Goal: Navigation & Orientation: Go to known website

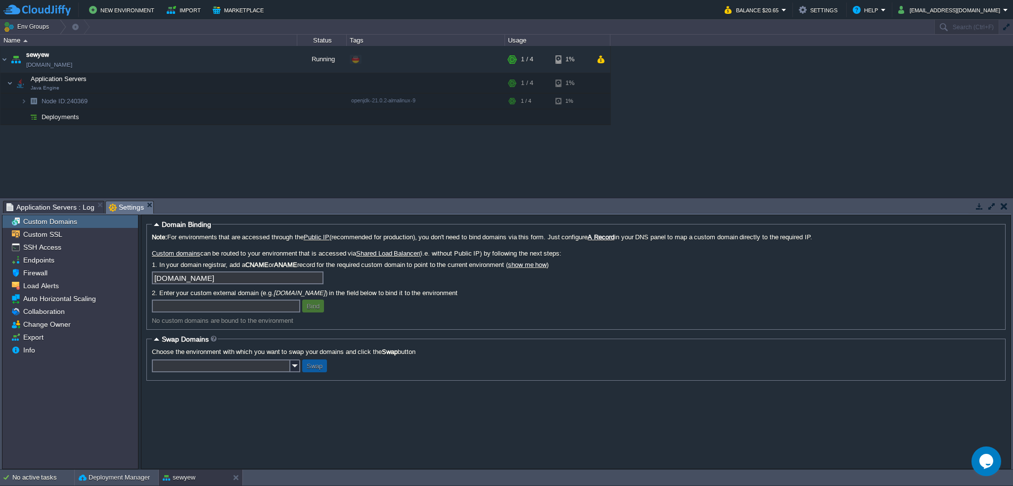
click at [443, 168] on div "sewyew sewyew.de-fra1.cloudjiffy.net Running + Add to Env Group RAM 6% CPU 20% …" at bounding box center [506, 122] width 1013 height 152
click at [505, 11] on button "Balance $20.65" at bounding box center [752, 10] width 57 height 12
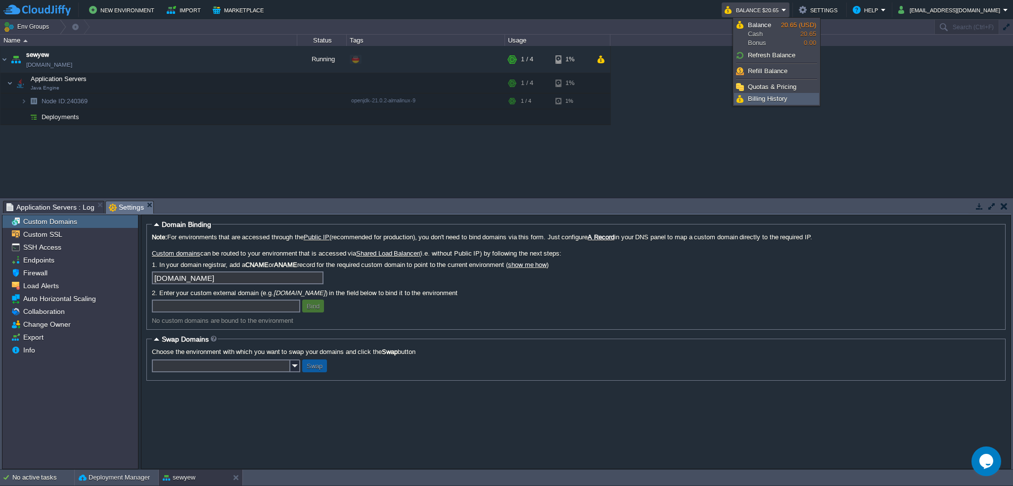
click at [505, 95] on span "Billing History" at bounding box center [768, 98] width 40 height 7
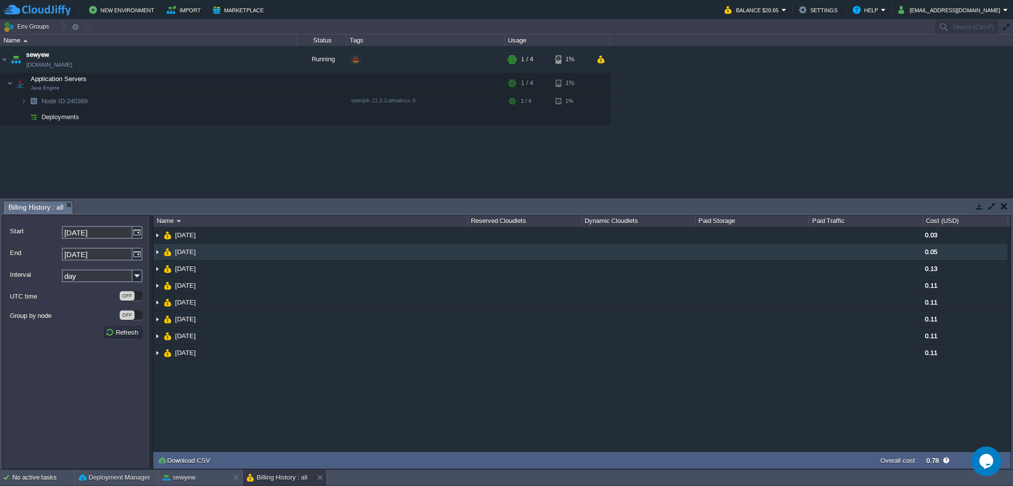
click at [156, 250] on img at bounding box center [157, 252] width 8 height 16
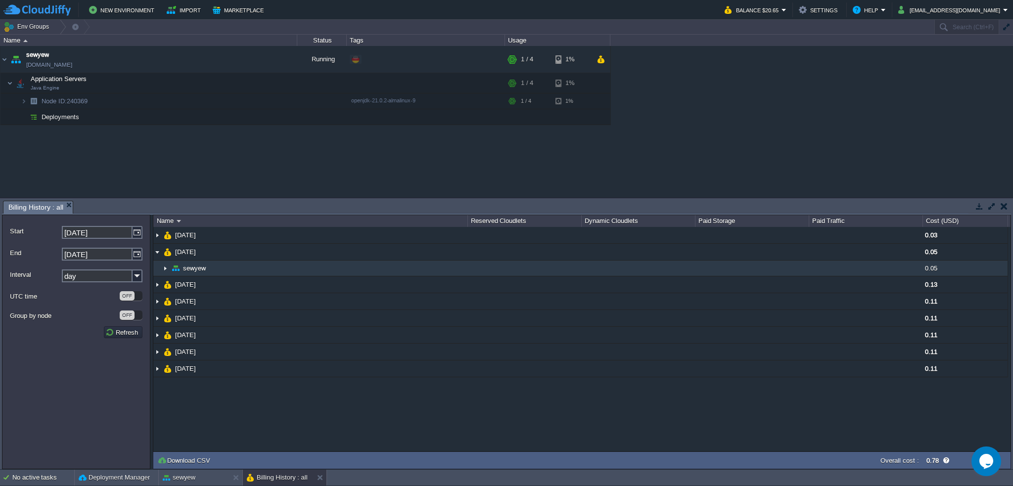
click at [165, 266] on img at bounding box center [165, 268] width 8 height 15
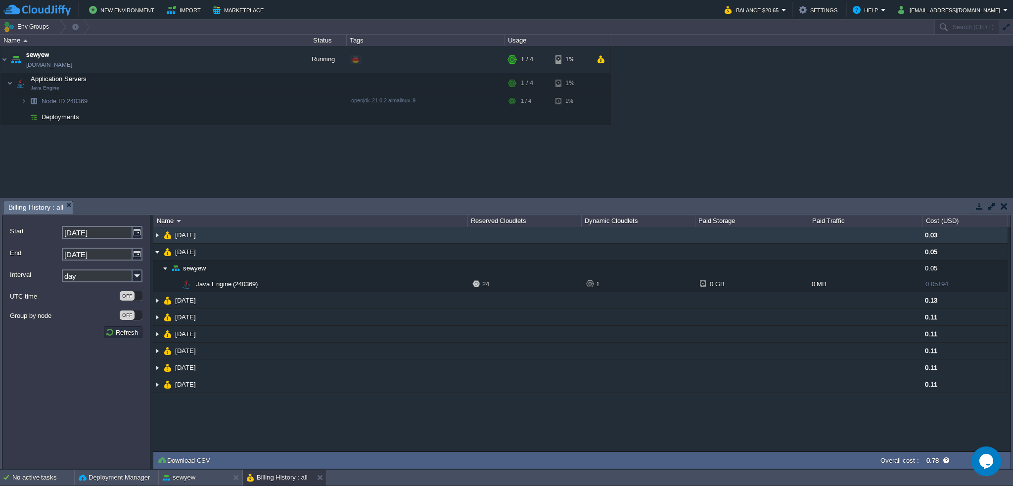
click at [158, 235] on img at bounding box center [157, 235] width 8 height 16
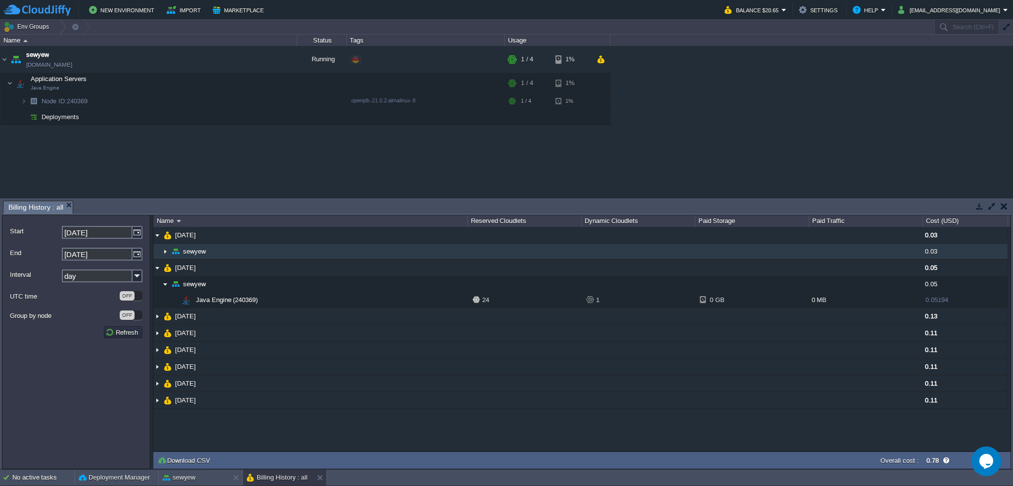
click at [163, 252] on img at bounding box center [165, 251] width 8 height 15
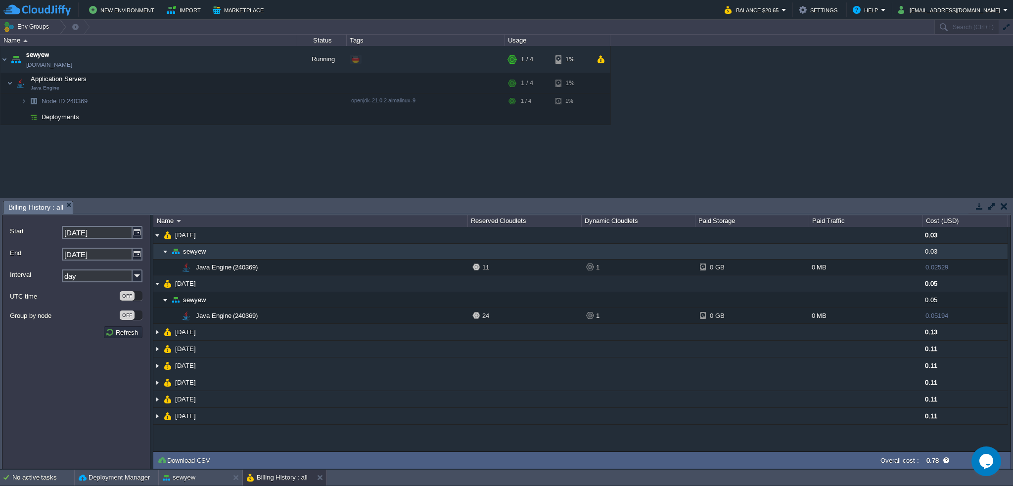
click at [163, 251] on img at bounding box center [165, 251] width 8 height 15
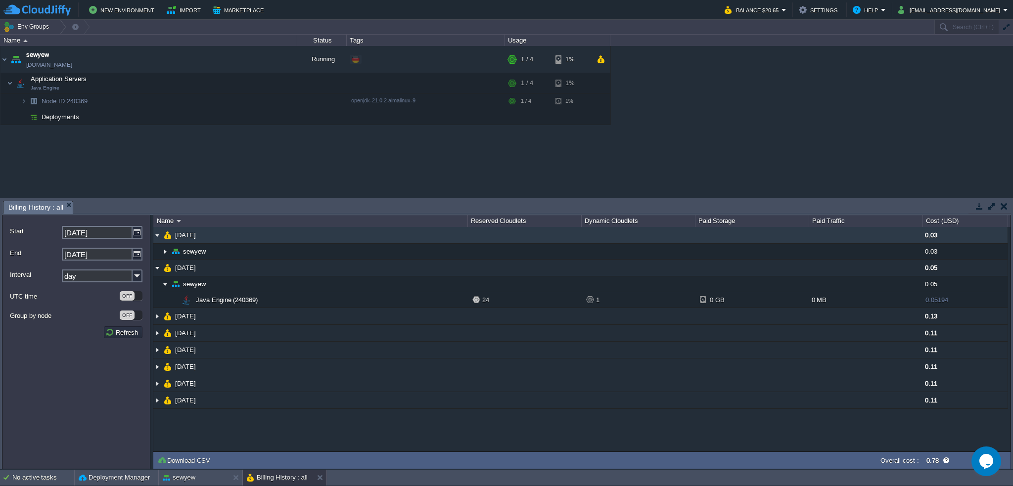
click at [156, 237] on img at bounding box center [157, 235] width 8 height 16
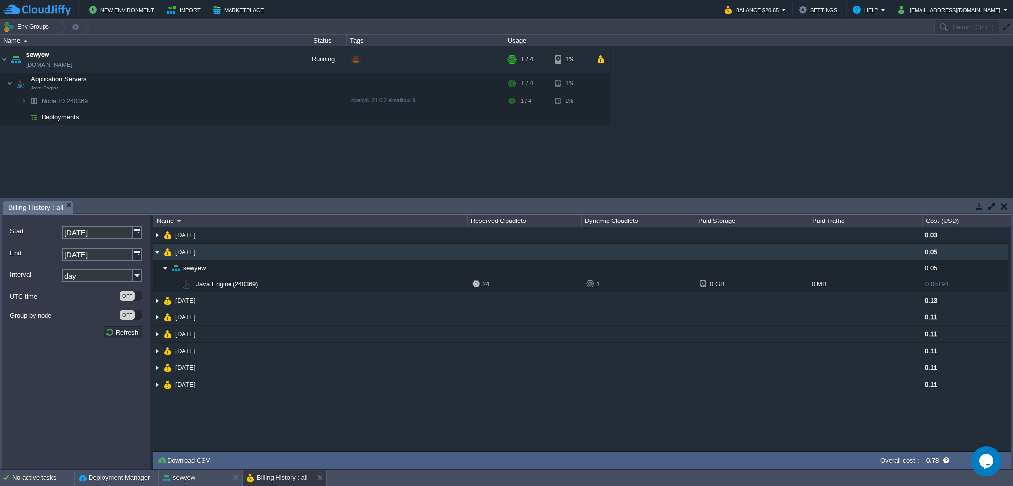
click at [156, 251] on img at bounding box center [157, 252] width 8 height 16
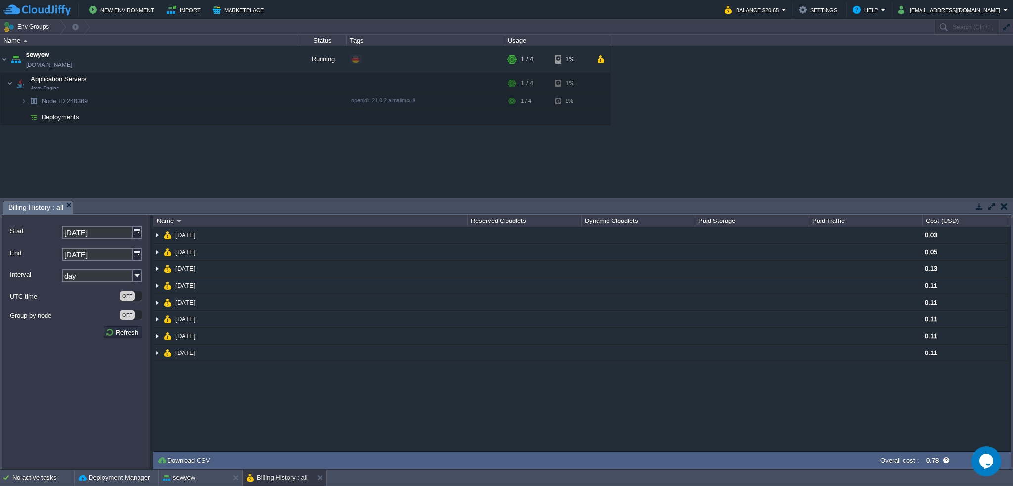
click at [380, 152] on div "sewyew sewyew.de-fra1.cloudjiffy.net Running + Add to Env Group RAM 6% CPU 13% …" at bounding box center [506, 122] width 1013 height 152
click at [258, 117] on button "button" at bounding box center [257, 116] width 9 height 9
click at [259, 114] on button "button" at bounding box center [257, 116] width 9 height 9
click at [505, 175] on div "sewyew sewyew.de-fra1.cloudjiffy.net Running + Add to Env Group RAM 6% CPU 10% …" at bounding box center [506, 122] width 1013 height 152
click at [505, 206] on button "button" at bounding box center [1003, 206] width 7 height 9
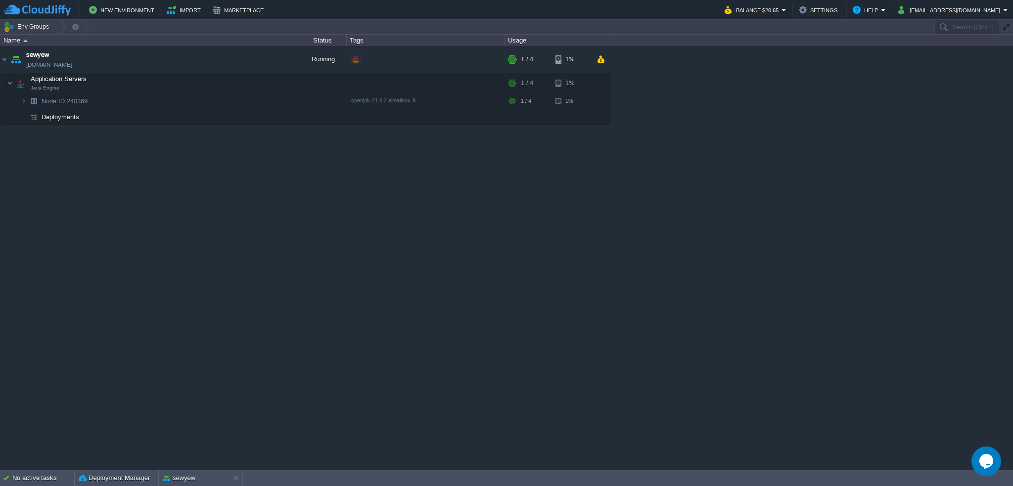
click at [224, 179] on div "sewyew sewyew.de-fra1.cloudjiffy.net Running + Add to Env Group RAM 6% CPU 10% …" at bounding box center [506, 258] width 1013 height 424
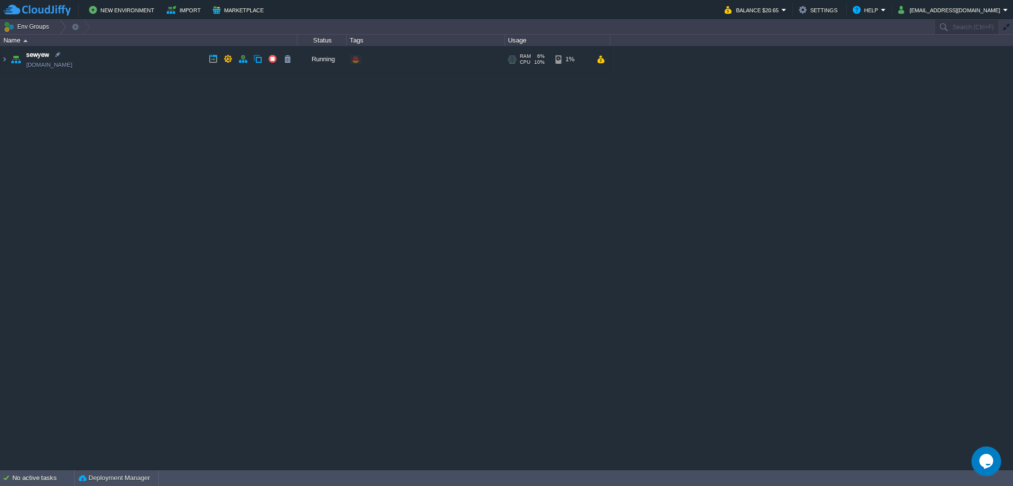
click at [11, 57] on img at bounding box center [16, 59] width 14 height 27
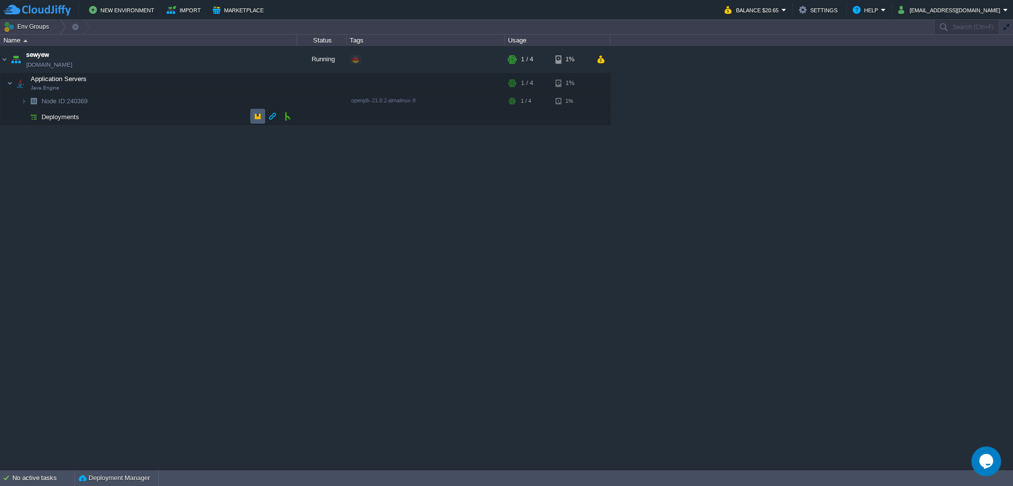
click at [254, 118] on button "button" at bounding box center [257, 116] width 9 height 9
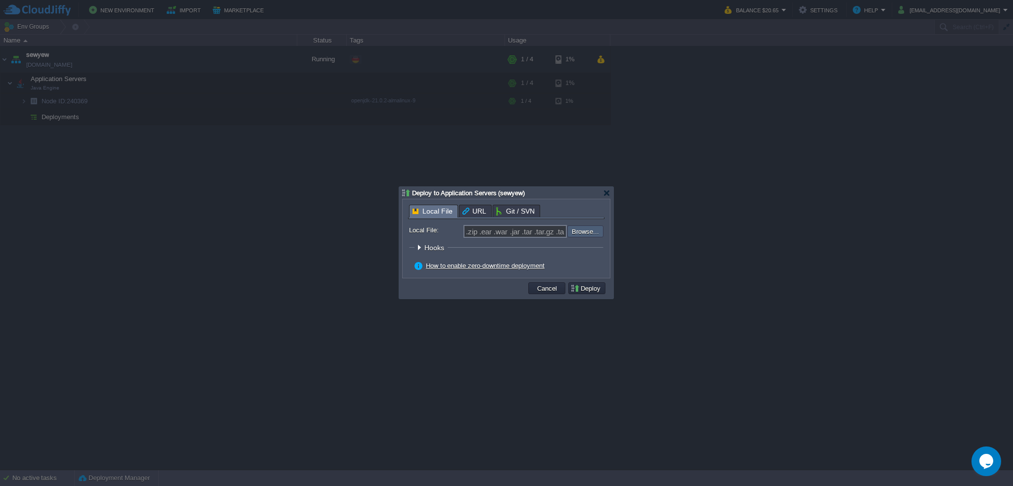
click at [590, 233] on input "file" at bounding box center [540, 231] width 125 height 12
type input "C:\fakepath\garby-1.6.3.jar"
type input "[PERSON_NAME]-1.6.3.jar"
click at [599, 288] on button "Deploy" at bounding box center [586, 288] width 33 height 9
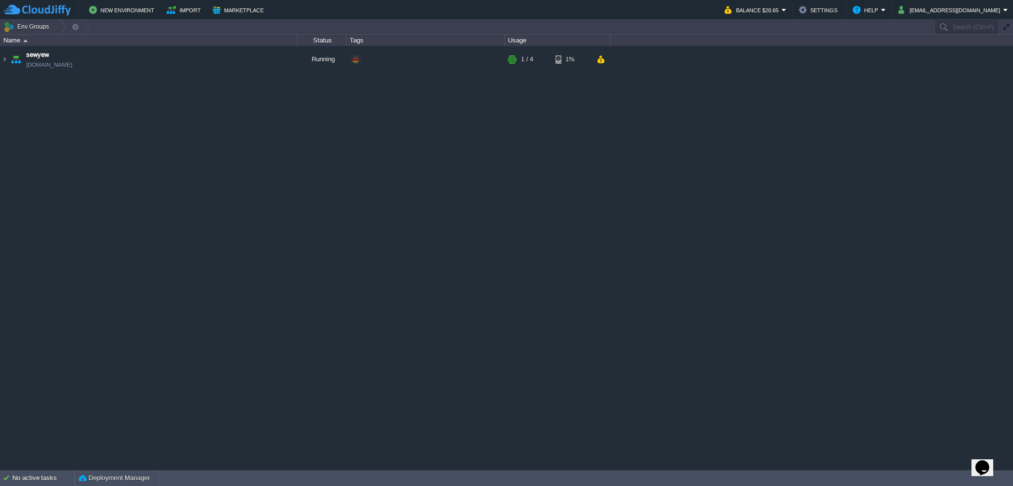
click at [401, 154] on div "sewyew sewyew.de-fra1.cloudjiffy.net Running + Add to Env Group RAM 19% CPU 0% …" at bounding box center [506, 258] width 1013 height 424
click at [1, 59] on img at bounding box center [4, 59] width 8 height 27
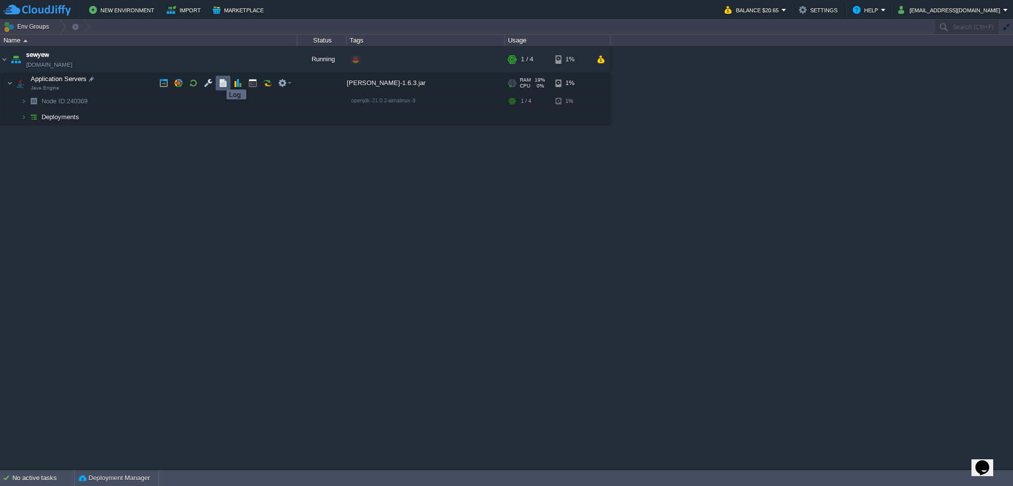
click at [219, 81] on button "button" at bounding box center [223, 83] width 9 height 9
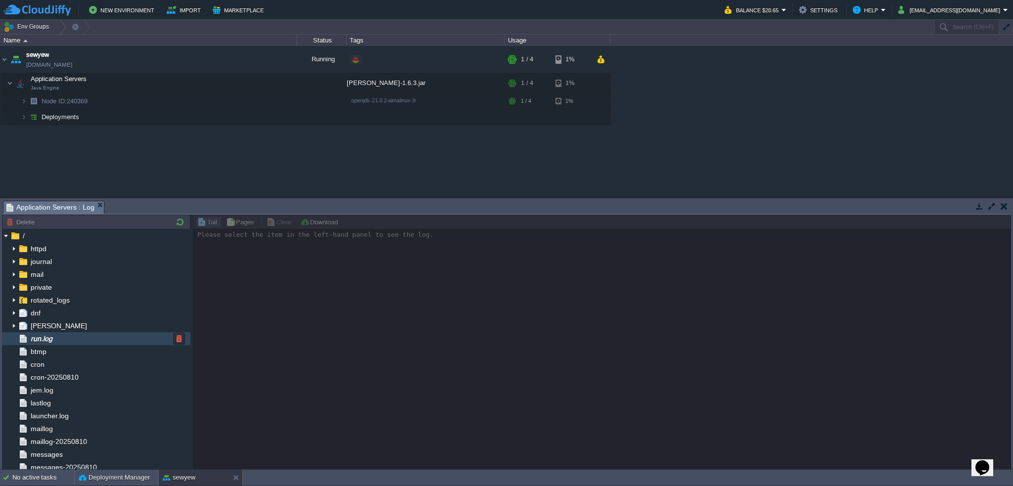
click at [70, 340] on div "run.log" at bounding box center [96, 338] width 188 height 13
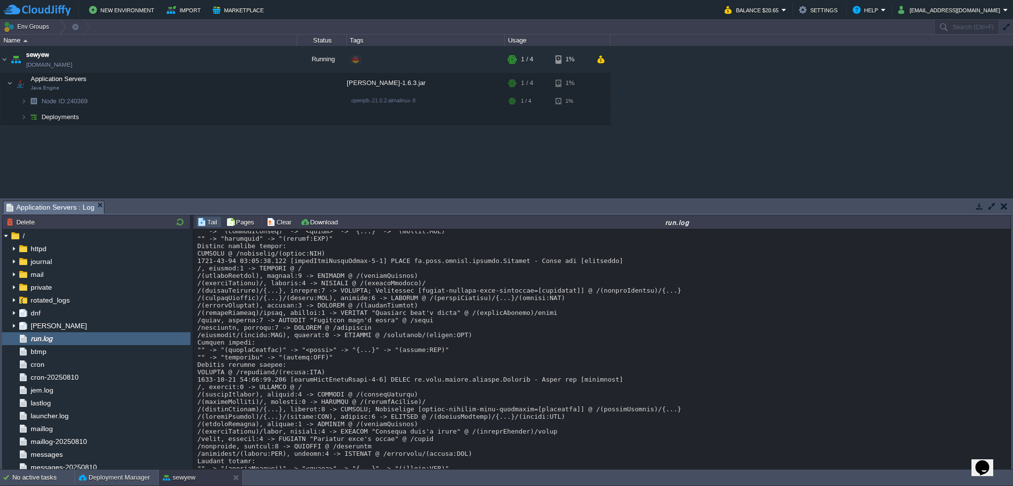
scroll to position [639, 0]
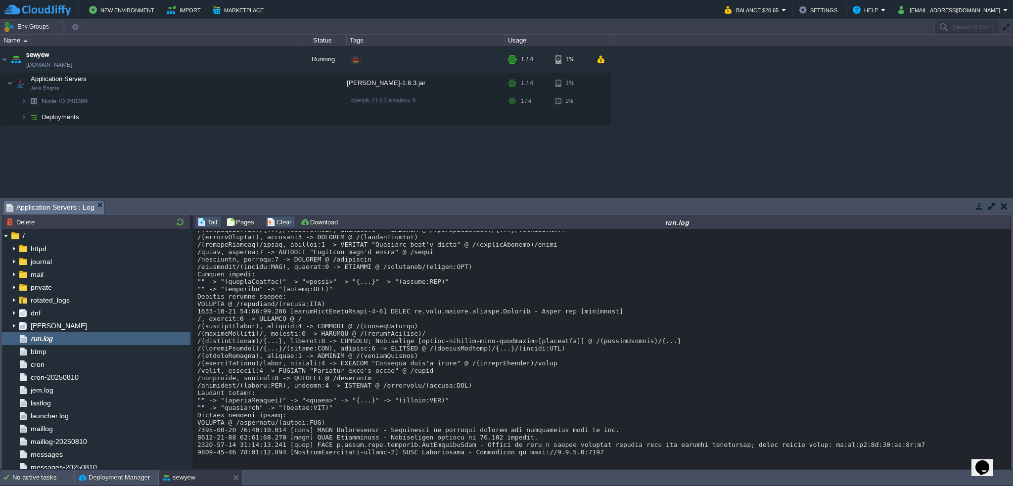
click at [284, 222] on button "Clear" at bounding box center [280, 222] width 28 height 9
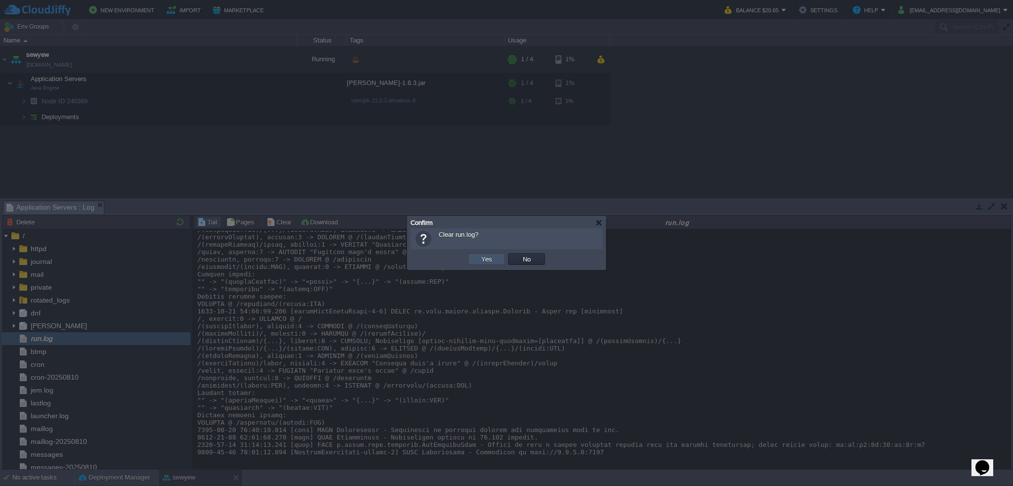
click at [487, 257] on button "Yes" at bounding box center [486, 259] width 17 height 9
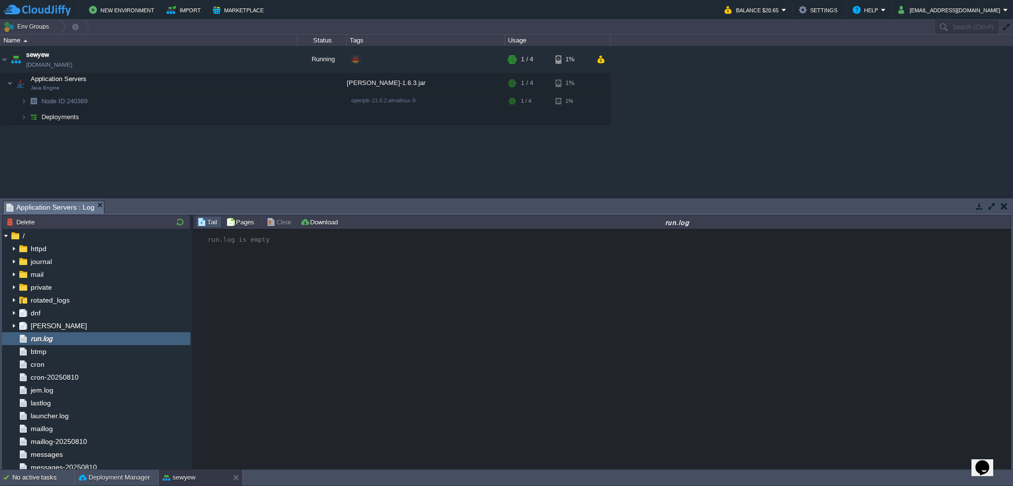
scroll to position [0, 0]
click at [89, 154] on div "sewyew sewyew.de-fra1.cloudjiffy.net Running + Add to Env Group RAM 20% CPU 5% …" at bounding box center [506, 122] width 1013 height 152
click at [72, 64] on link "[DOMAIN_NAME]" at bounding box center [49, 65] width 46 height 10
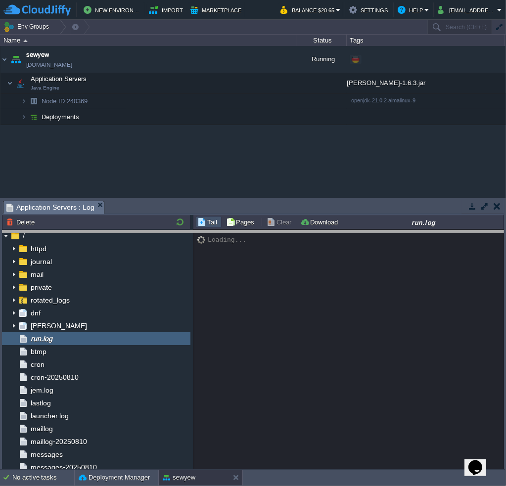
drag, startPoint x: 280, startPoint y: 201, endPoint x: 275, endPoint y: 231, distance: 30.1
click at [275, 231] on body "New Environment Import Marketplace Bonus $0.00 Upgrade Account Balance $20.65 S…" at bounding box center [253, 243] width 506 height 486
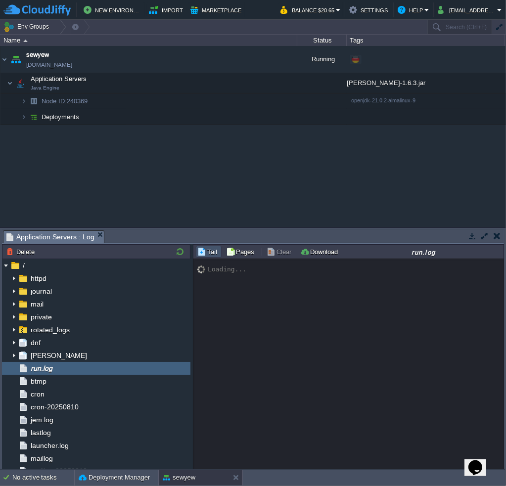
click at [344, 328] on div "Loading..." at bounding box center [348, 364] width 311 height 211
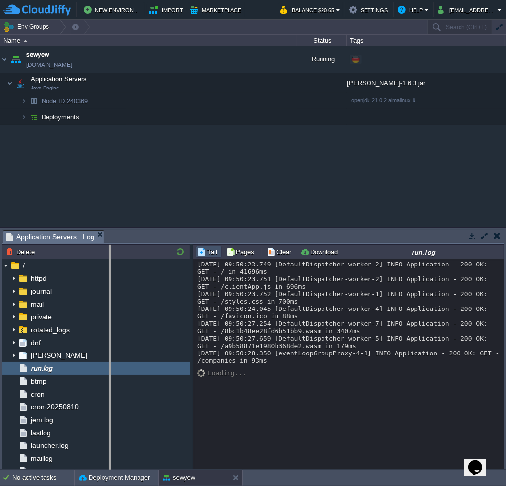
drag, startPoint x: 192, startPoint y: 313, endPoint x: 111, endPoint y: 320, distance: 81.9
click at [111, 320] on body "New Environment Import Marketplace Bonus $0.00 Upgrade Account Balance $20.65 S…" at bounding box center [253, 243] width 506 height 486
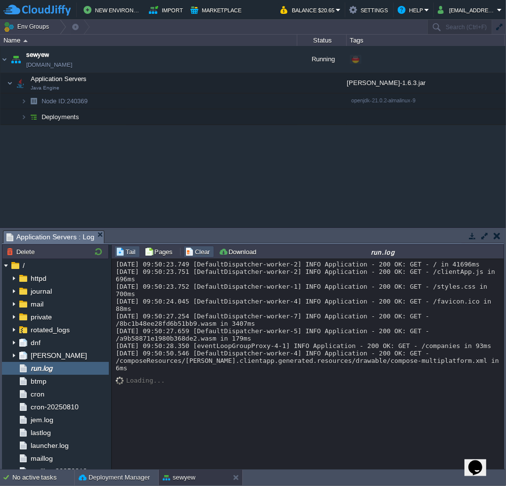
click at [195, 253] on button "Clear" at bounding box center [199, 251] width 28 height 9
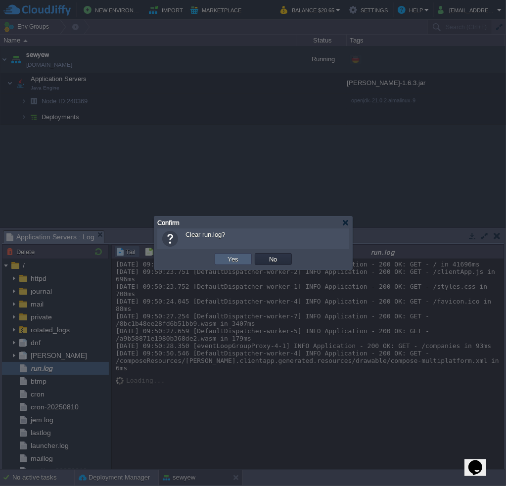
click at [232, 258] on button "Yes" at bounding box center [233, 259] width 17 height 9
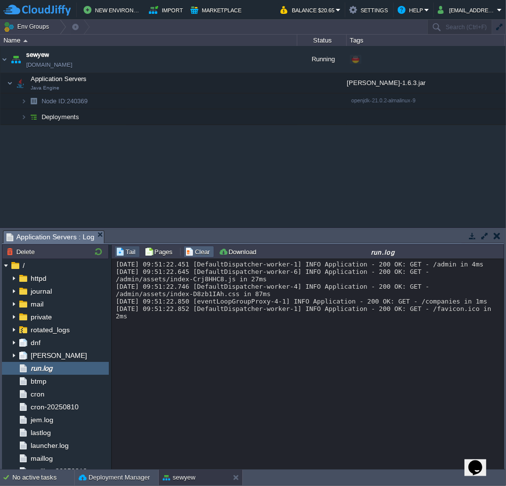
click at [195, 255] on button "Clear" at bounding box center [199, 251] width 28 height 9
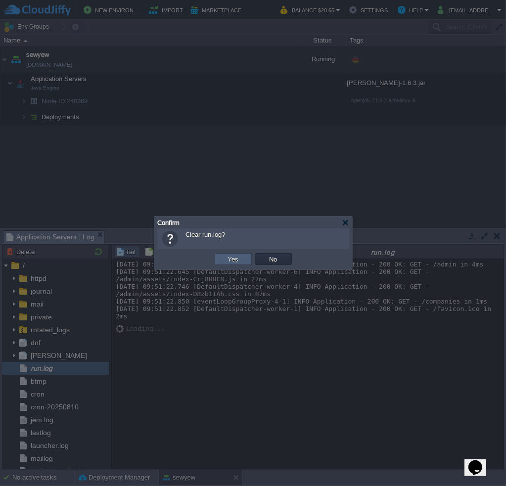
click at [232, 254] on td "Yes" at bounding box center [233, 259] width 37 height 12
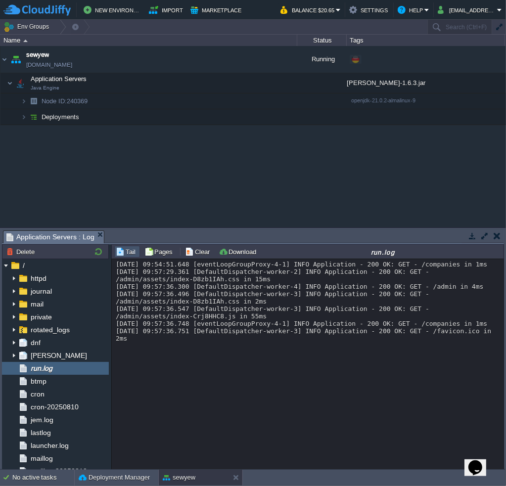
click at [289, 184] on div "sewyew sewyew.de-fra1.cloudjiffy.net Running + Add to Env Group RAM 23% CPU 27%…" at bounding box center [253, 136] width 506 height 181
click at [194, 251] on button "Clear" at bounding box center [199, 251] width 28 height 9
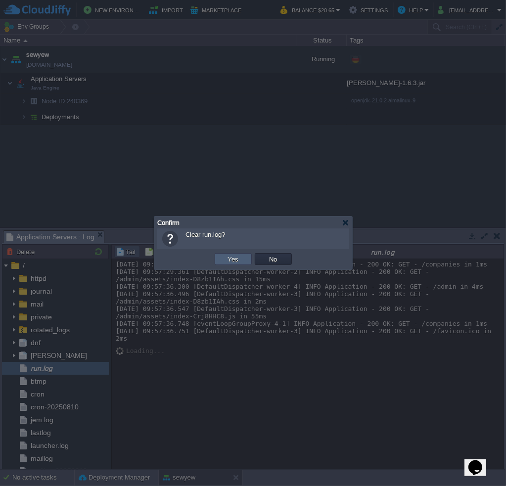
click at [233, 258] on button "Yes" at bounding box center [233, 259] width 17 height 9
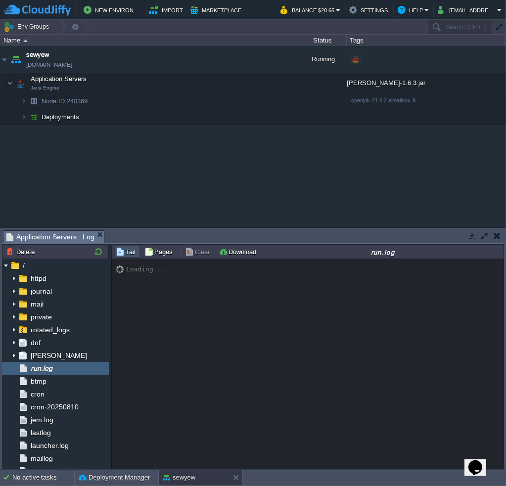
click at [199, 250] on button "Clear" at bounding box center [199, 251] width 28 height 9
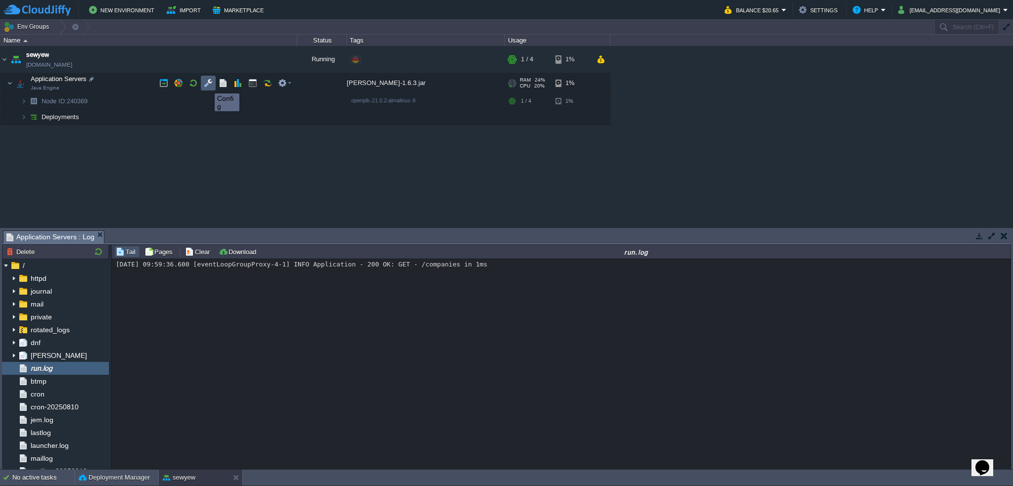
click at [207, 85] on button "button" at bounding box center [208, 83] width 9 height 9
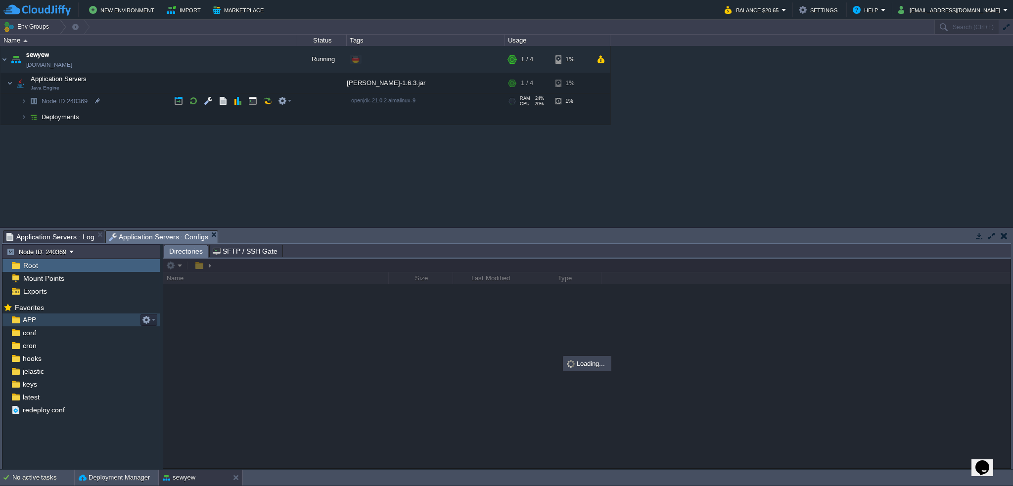
click at [42, 320] on div "APP" at bounding box center [80, 319] width 157 height 13
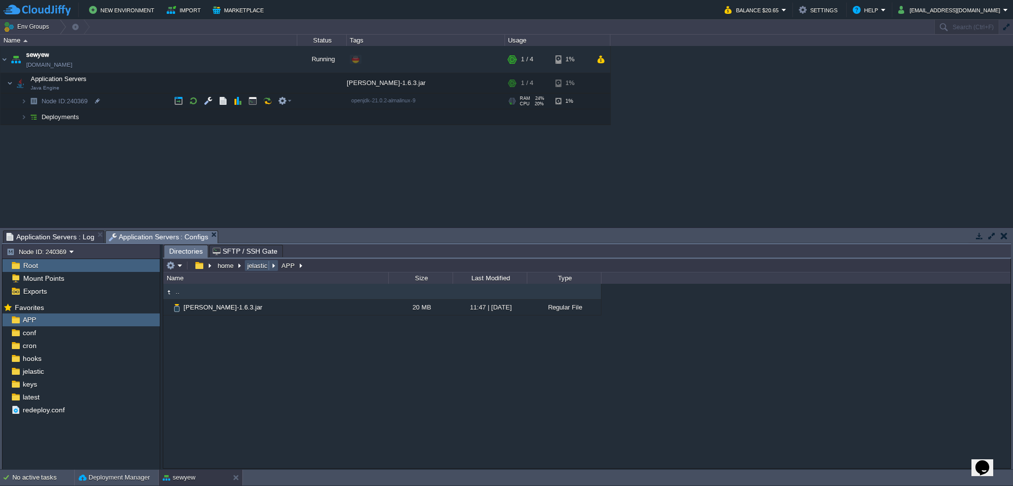
click at [257, 265] on button "jelastic" at bounding box center [258, 265] width 24 height 9
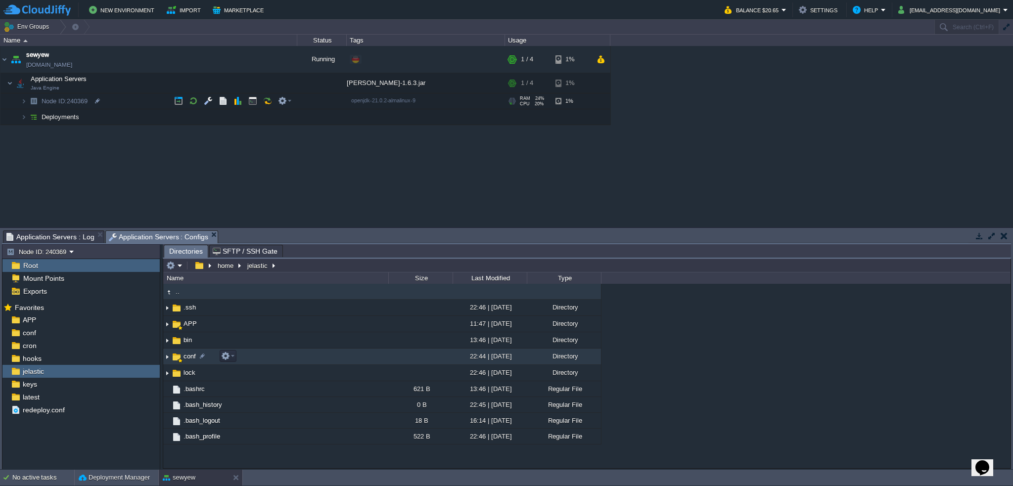
click at [188, 355] on span "conf" at bounding box center [189, 356] width 15 height 8
click at [166, 357] on img at bounding box center [167, 356] width 8 height 15
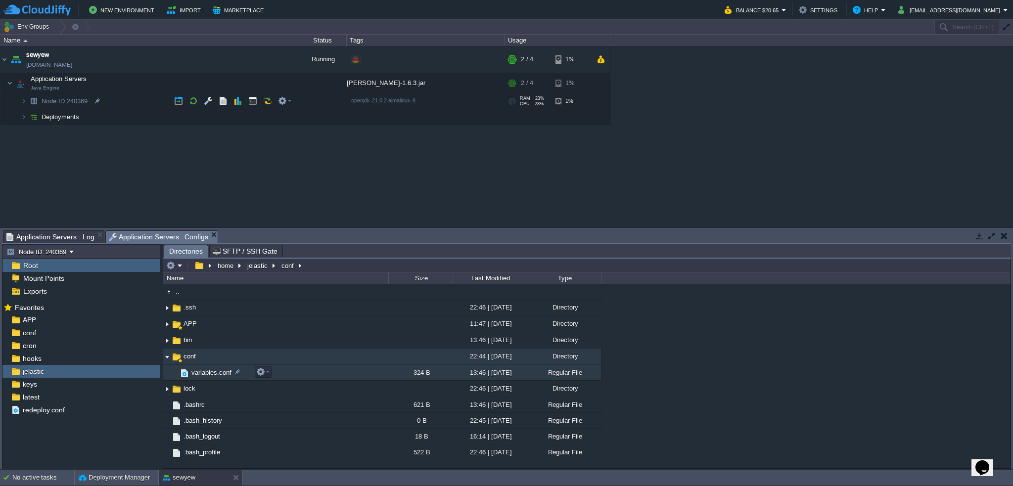
click at [208, 373] on span "variables.conf" at bounding box center [211, 372] width 43 height 8
click at [211, 372] on span "variables.conf" at bounding box center [211, 372] width 43 height 8
click at [214, 372] on span "variables.conf" at bounding box center [211, 372] width 43 height 8
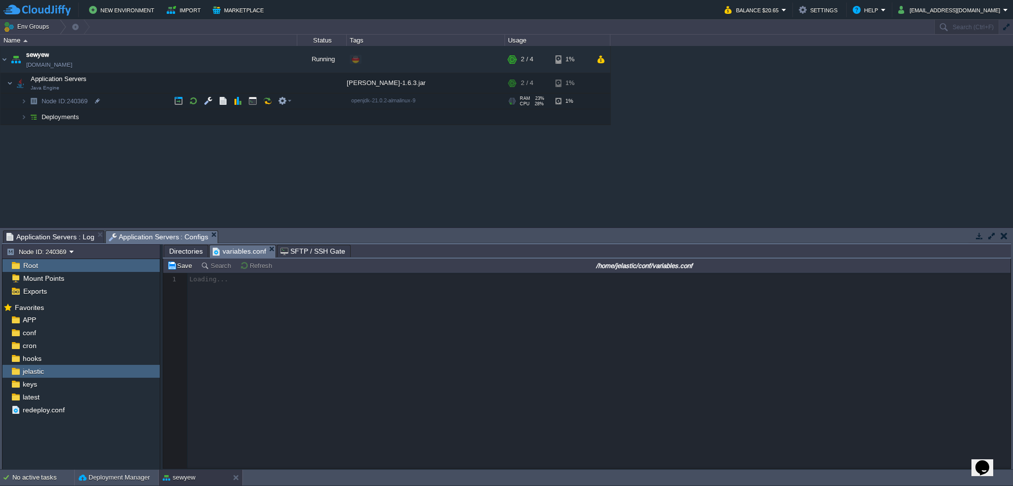
scroll to position [3, 0]
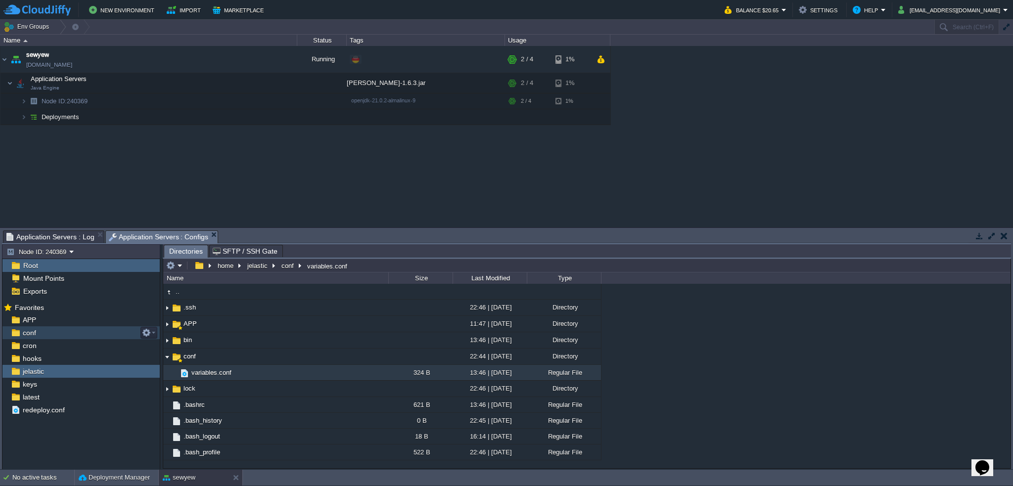
click at [42, 329] on div "conf" at bounding box center [80, 332] width 157 height 13
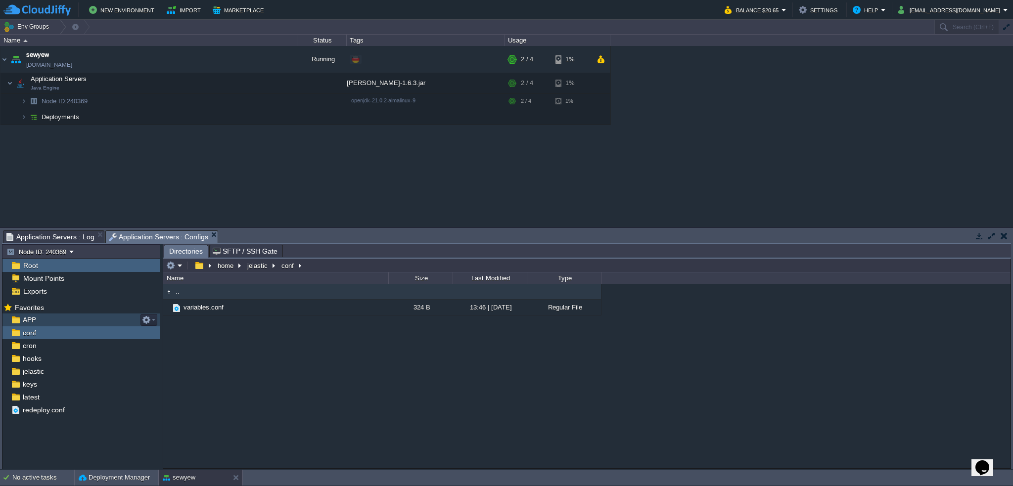
click at [40, 320] on div "APP" at bounding box center [80, 319] width 157 height 13
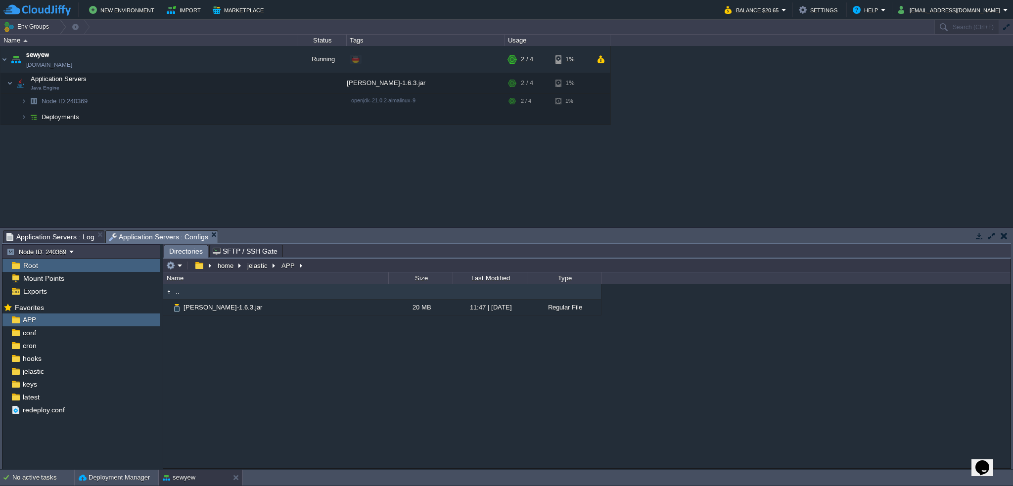
click at [48, 265] on div "Root" at bounding box center [80, 265] width 157 height 13
click at [44, 322] on div "APP" at bounding box center [80, 319] width 157 height 13
click at [231, 176] on div "sewyew sewyew.de-fra1.cloudjiffy.net Running + Add to Env Group RAM 24% CPU 21%…" at bounding box center [506, 136] width 1013 height 181
click at [212, 367] on div ".. garby-1.6.3.jar 20 MB 11:47 | 10 Aug 2025 Regular File" at bounding box center [586, 376] width 847 height 184
click at [253, 267] on button "jelastic" at bounding box center [258, 265] width 24 height 9
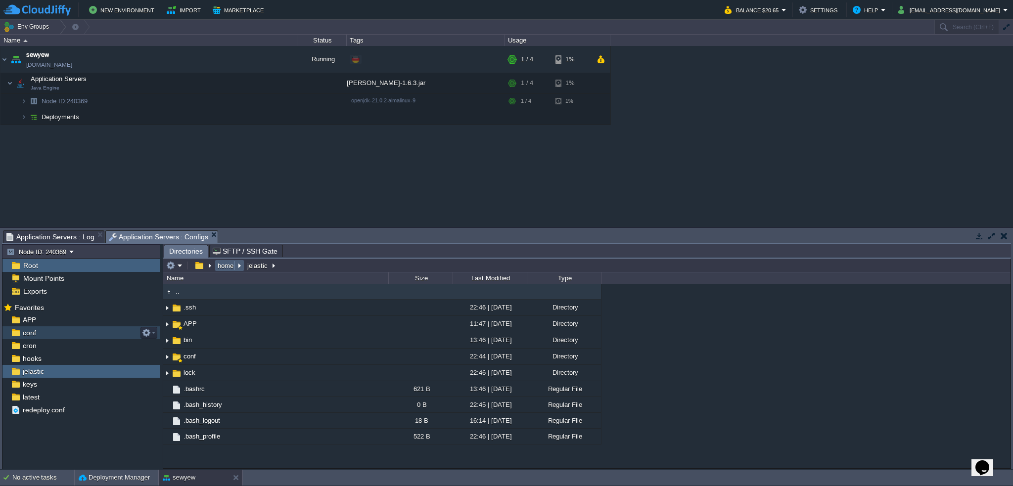
click at [223, 267] on button "home" at bounding box center [226, 265] width 20 height 9
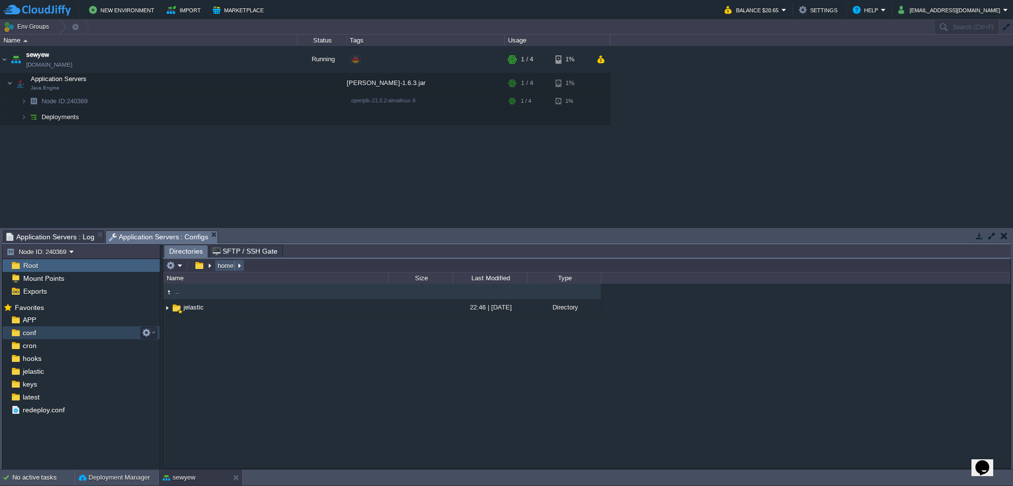
click at [219, 265] on button "home" at bounding box center [226, 265] width 20 height 9
click at [199, 266] on button "button" at bounding box center [199, 265] width 14 height 9
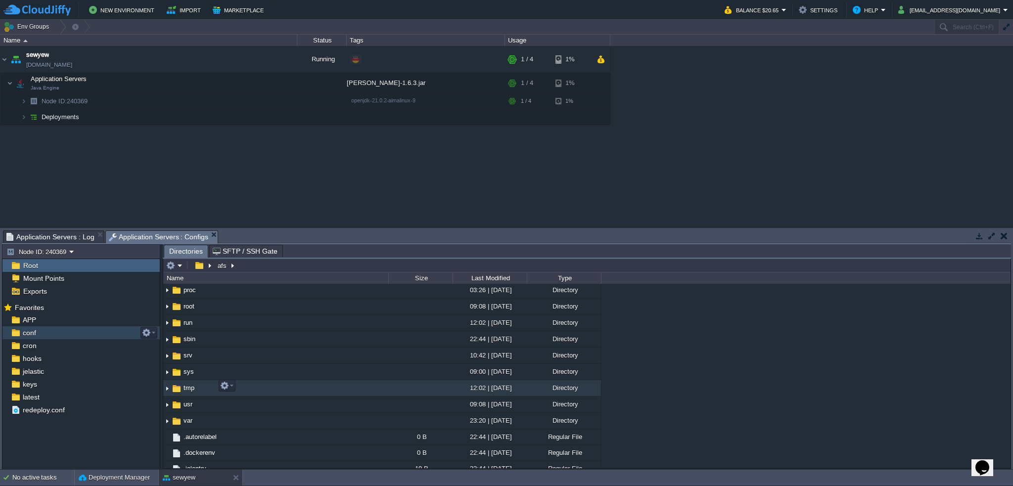
scroll to position [148, 0]
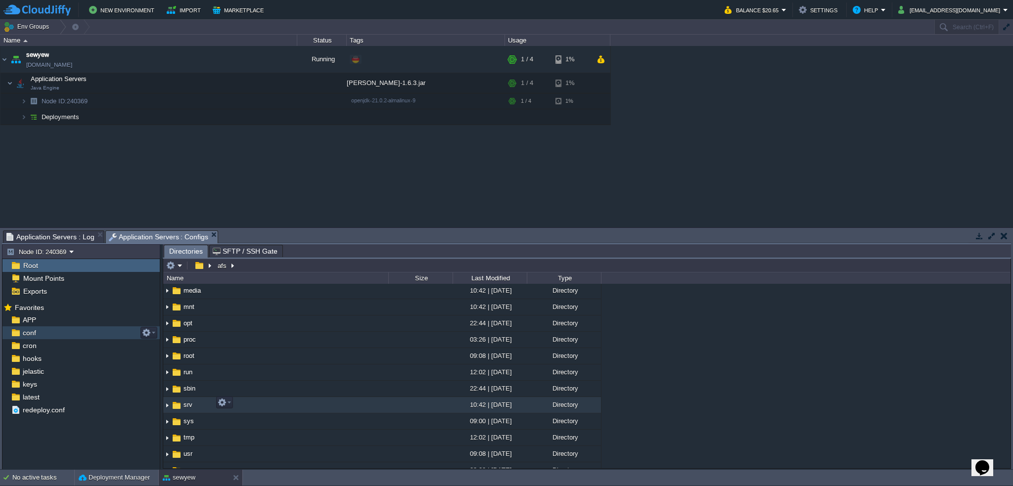
click at [181, 402] on img at bounding box center [176, 405] width 11 height 11
click at [166, 403] on img at bounding box center [167, 404] width 8 height 15
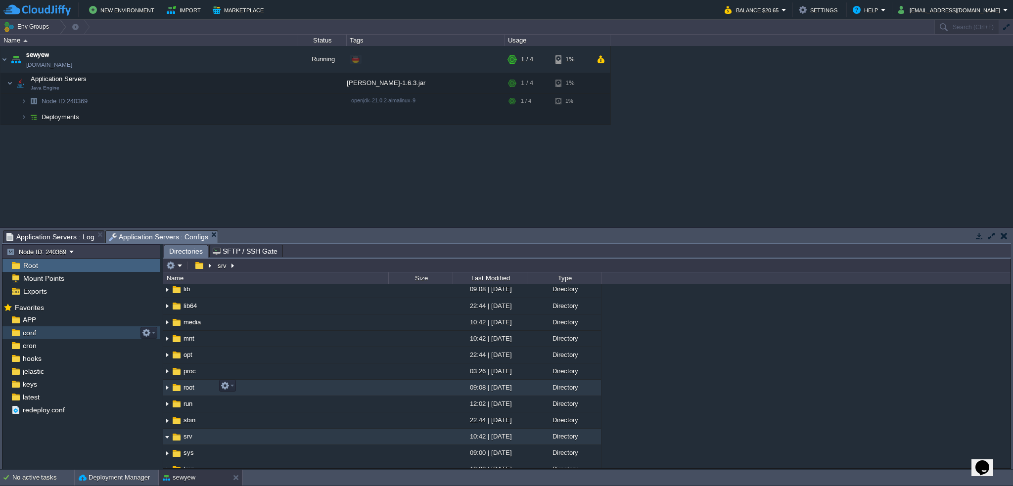
scroll to position [99, 0]
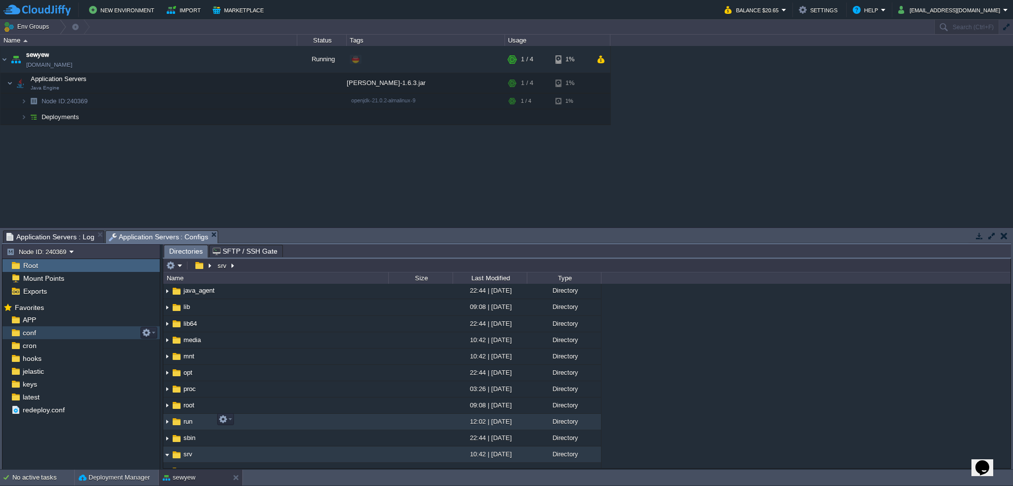
click at [167, 421] on img at bounding box center [167, 421] width 8 height 15
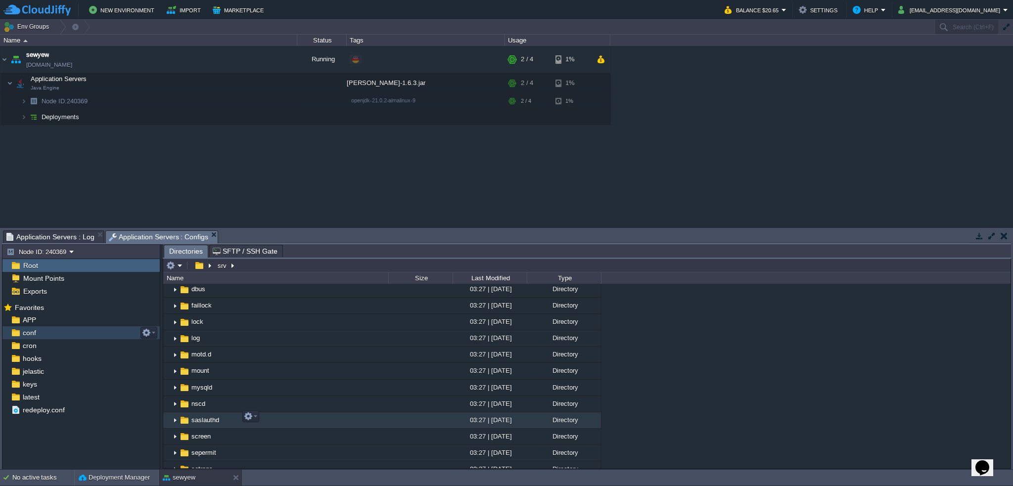
scroll to position [247, 0]
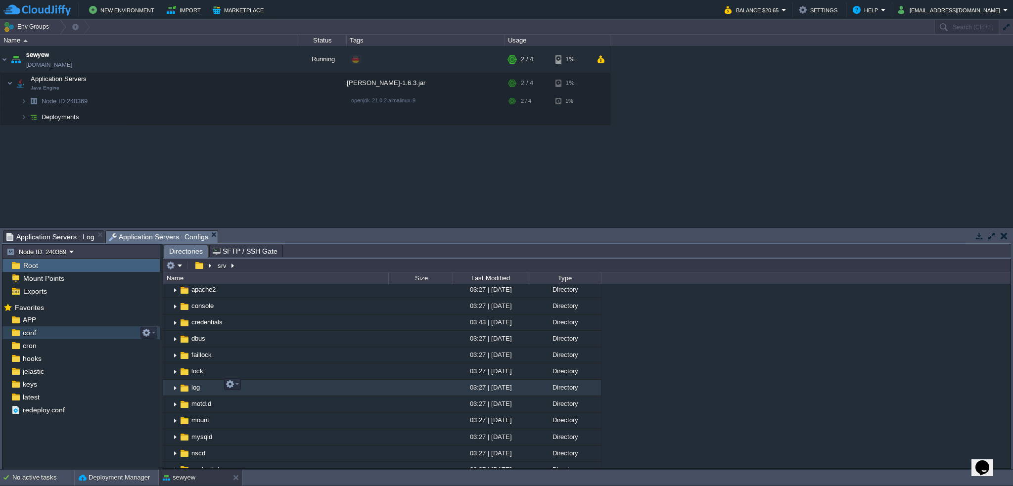
click at [177, 385] on img at bounding box center [175, 387] width 8 height 15
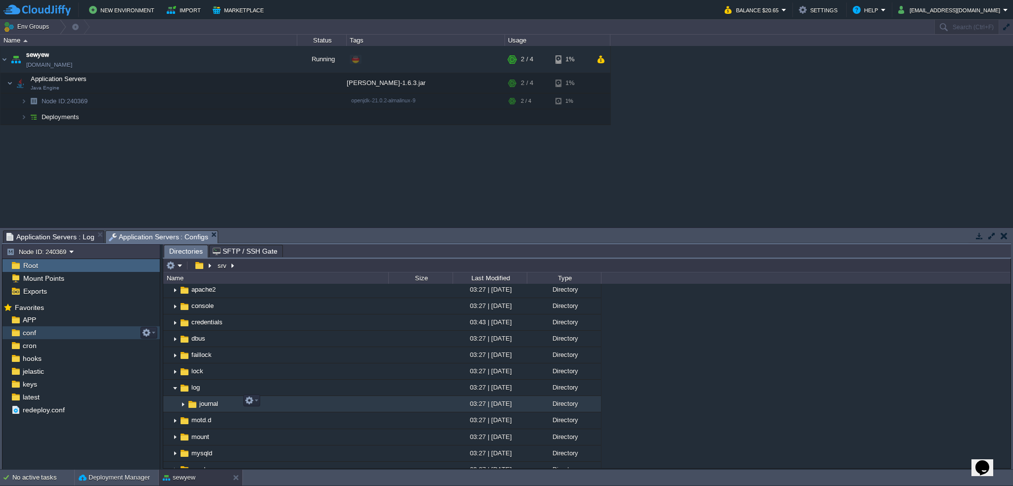
click at [185, 401] on img at bounding box center [183, 404] width 8 height 15
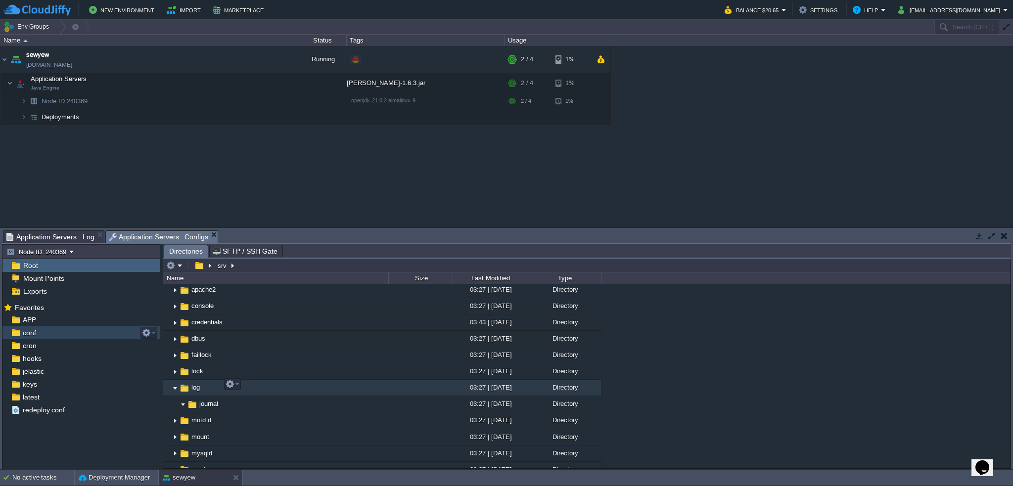
click at [174, 385] on img at bounding box center [175, 387] width 8 height 15
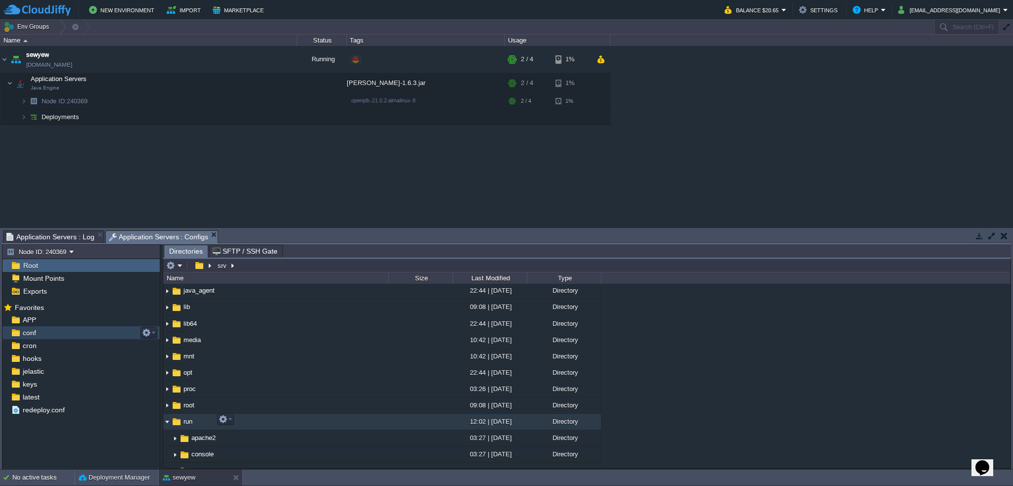
click at [166, 420] on img at bounding box center [167, 421] width 8 height 15
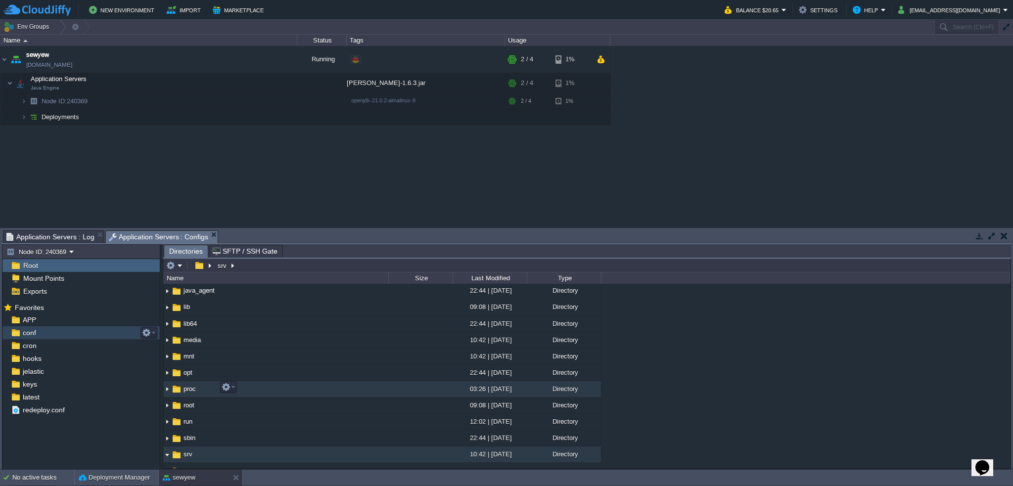
scroll to position [49, 0]
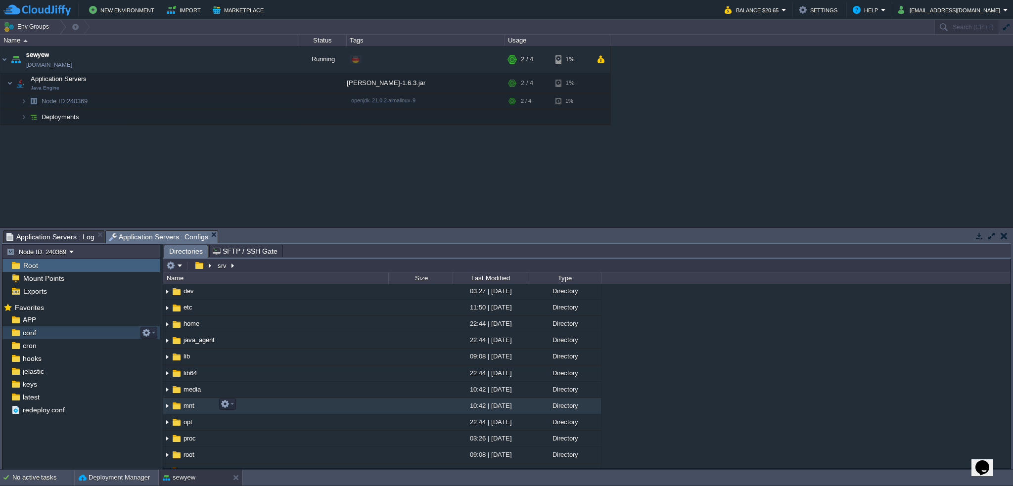
click at [167, 406] on img at bounding box center [167, 405] width 8 height 15
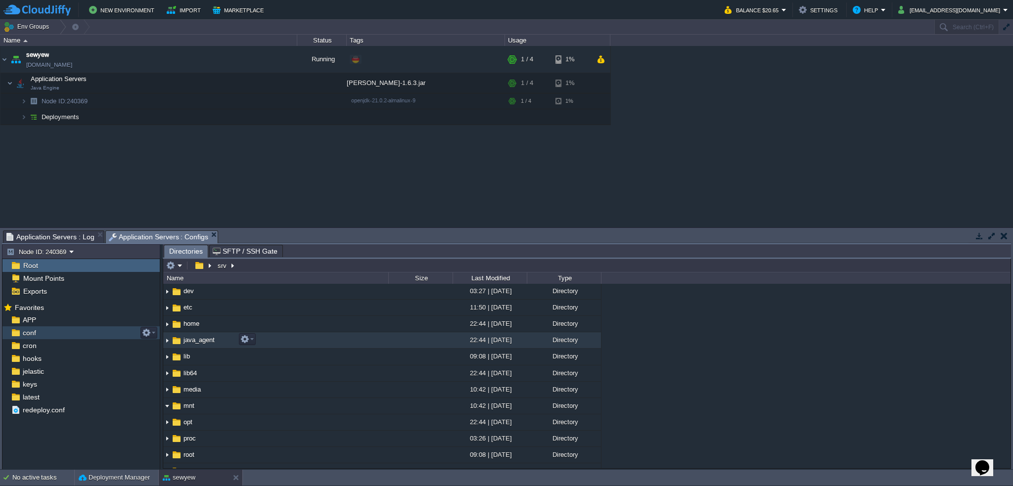
click at [166, 339] on img at bounding box center [167, 340] width 8 height 15
click at [167, 342] on img at bounding box center [167, 340] width 8 height 15
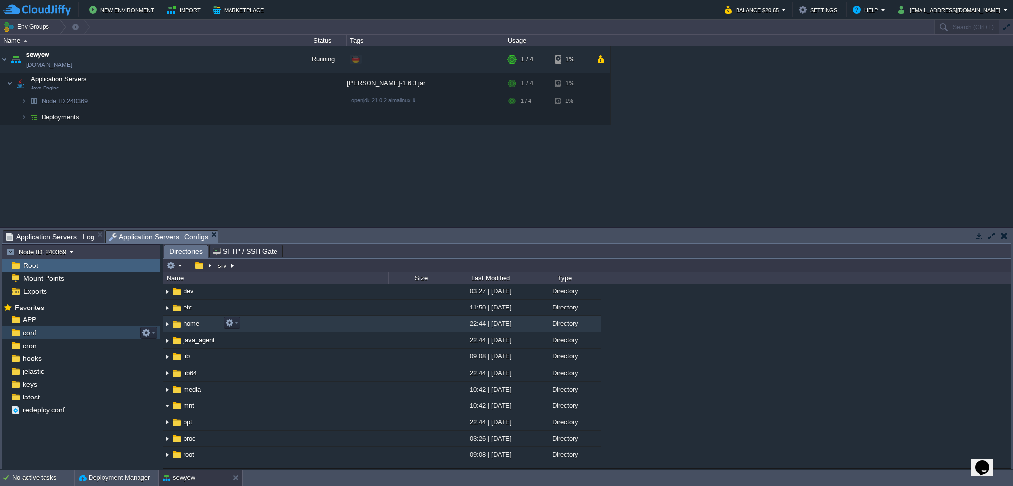
click at [166, 327] on img at bounding box center [167, 323] width 8 height 15
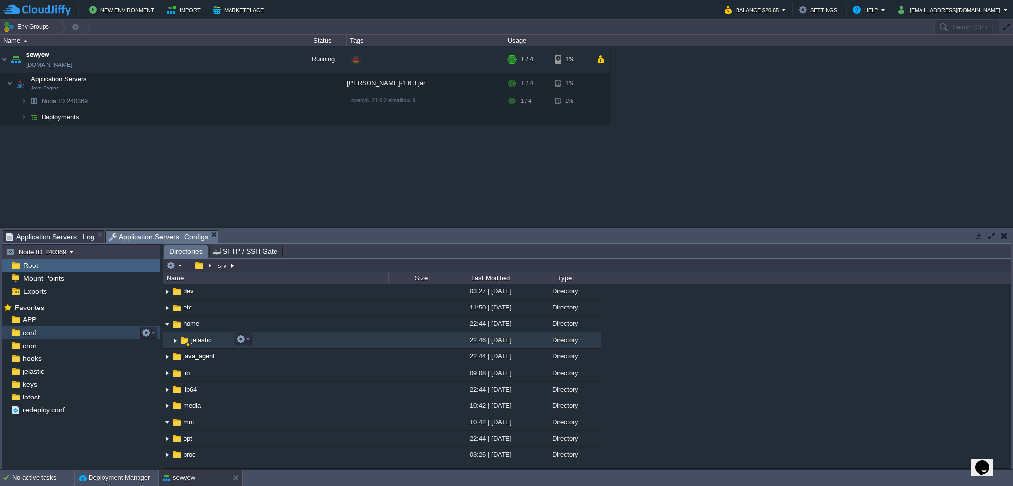
click at [174, 341] on img at bounding box center [175, 340] width 8 height 15
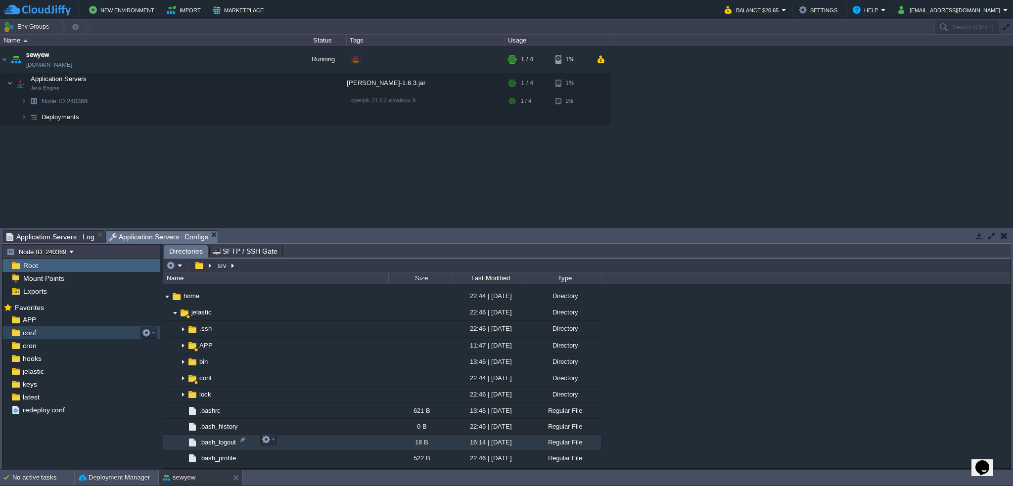
scroll to position [99, 0]
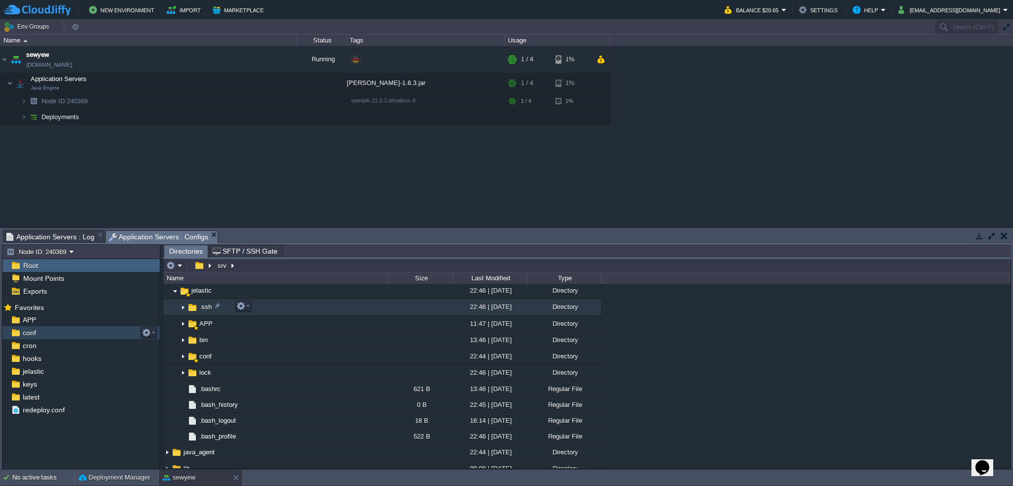
click at [183, 308] on img at bounding box center [183, 307] width 8 height 15
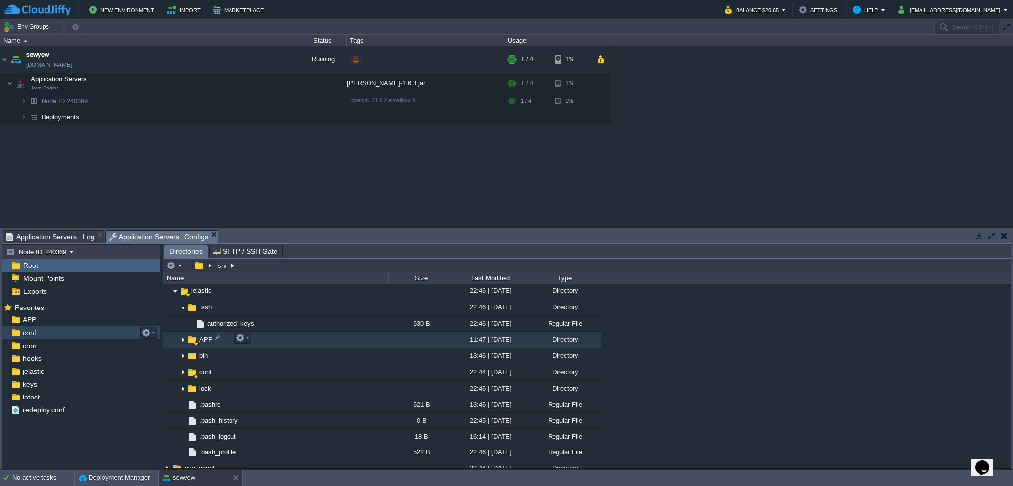
click at [184, 340] on img at bounding box center [183, 339] width 8 height 15
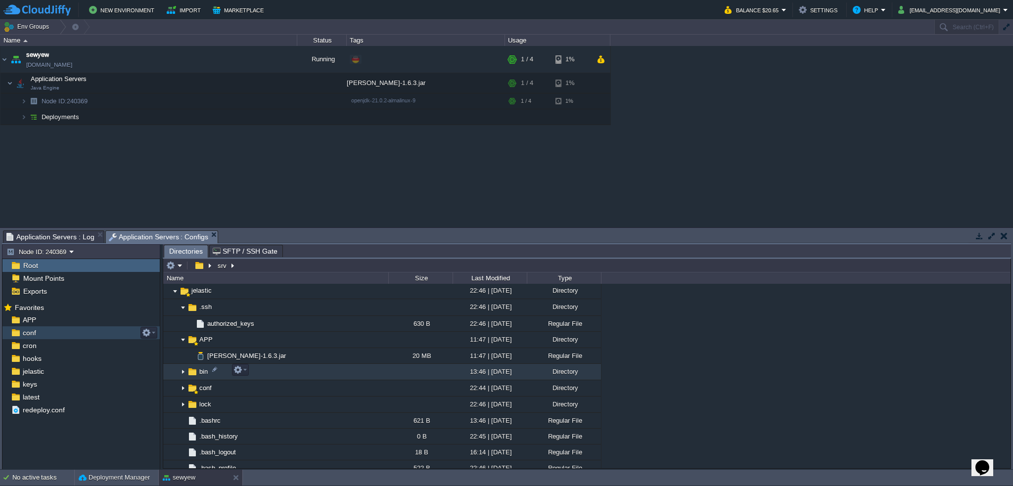
click at [183, 370] on img at bounding box center [183, 371] width 8 height 15
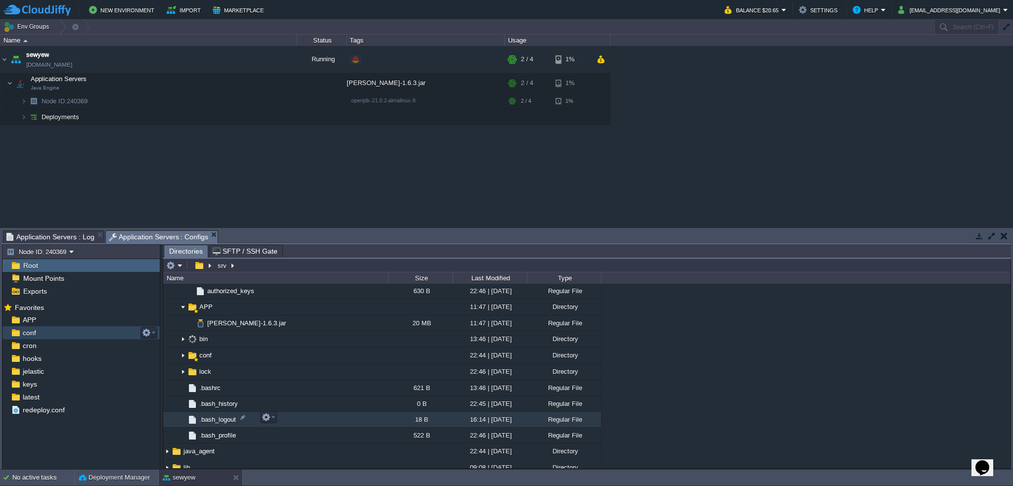
scroll to position [148, 0]
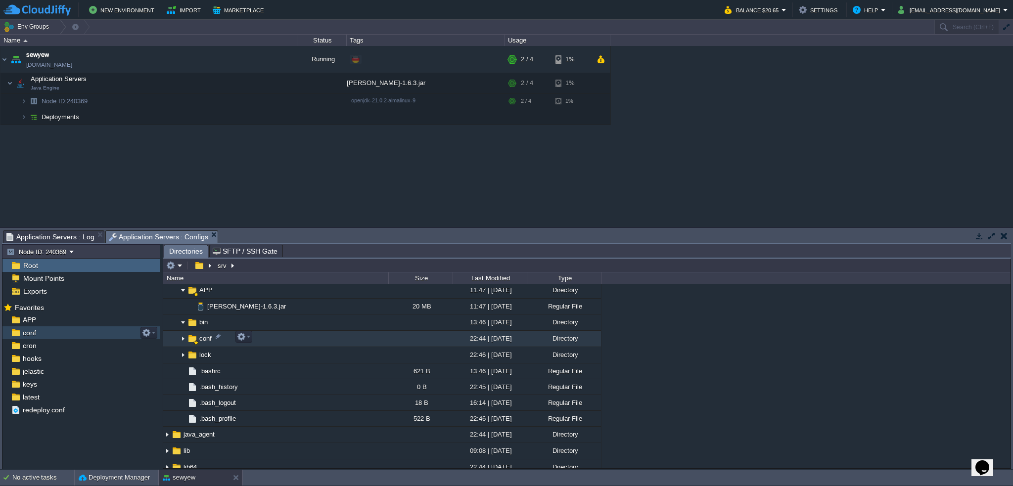
click at [184, 338] on img at bounding box center [183, 338] width 8 height 15
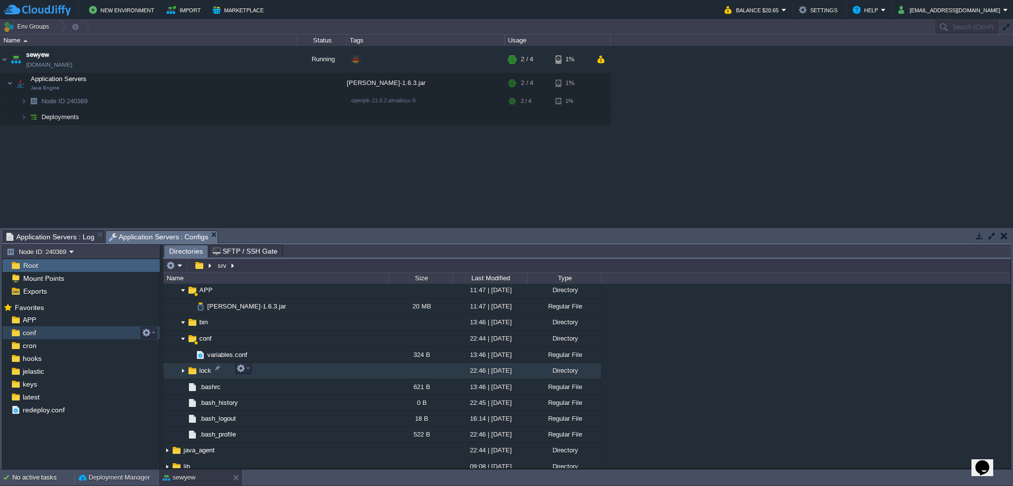
click at [183, 369] on img at bounding box center [183, 370] width 8 height 15
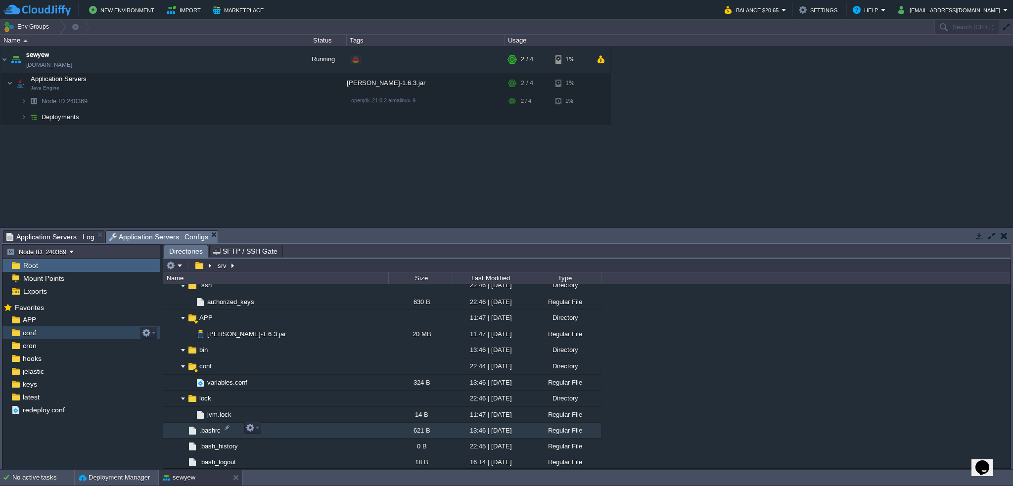
scroll to position [99, 0]
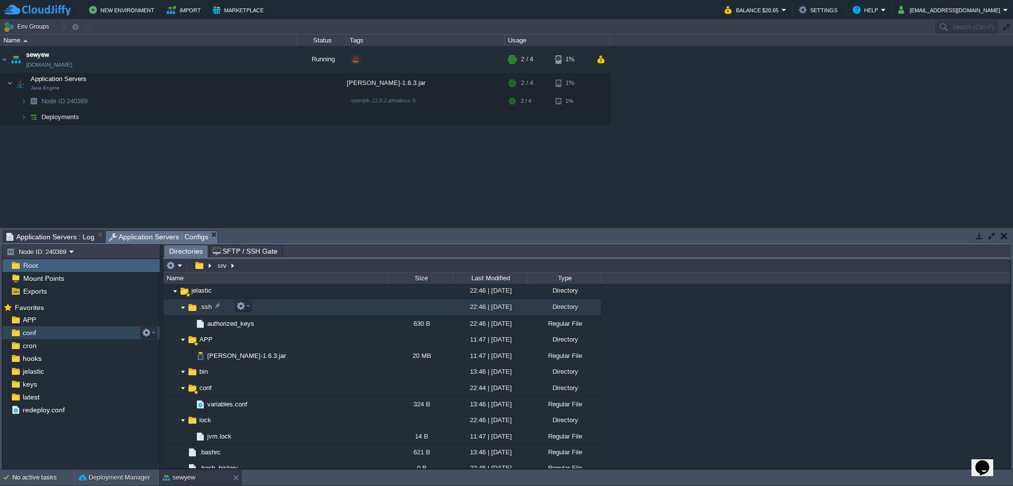
click at [183, 307] on img at bounding box center [183, 307] width 8 height 15
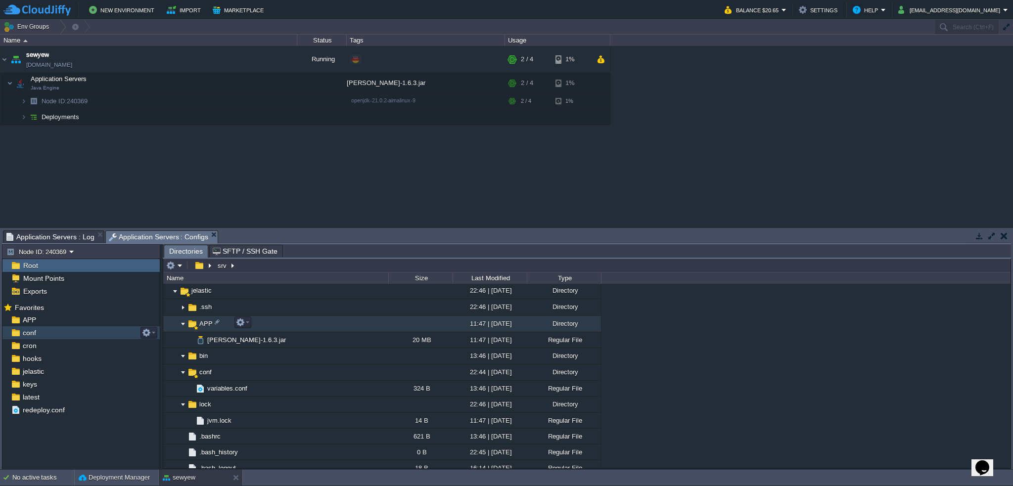
click at [183, 322] on img at bounding box center [183, 323] width 8 height 15
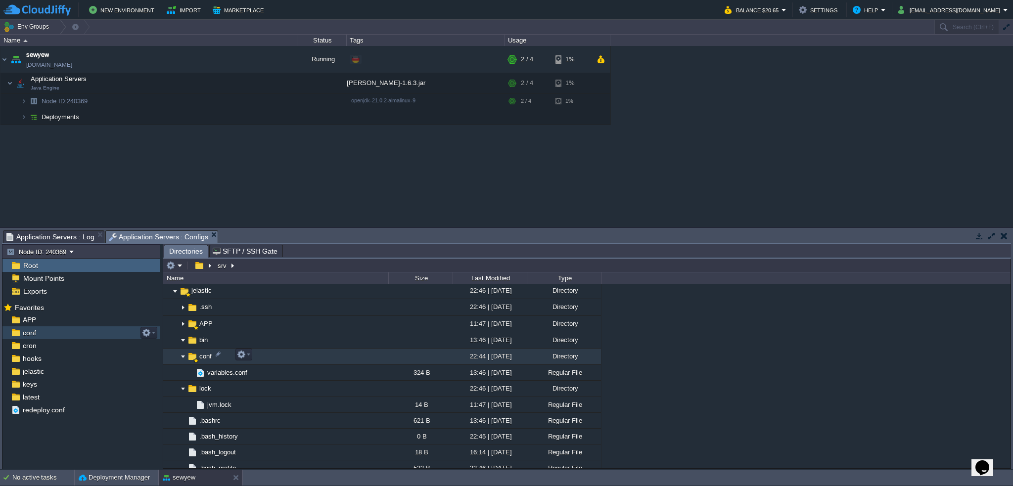
click at [182, 355] on img at bounding box center [183, 356] width 8 height 15
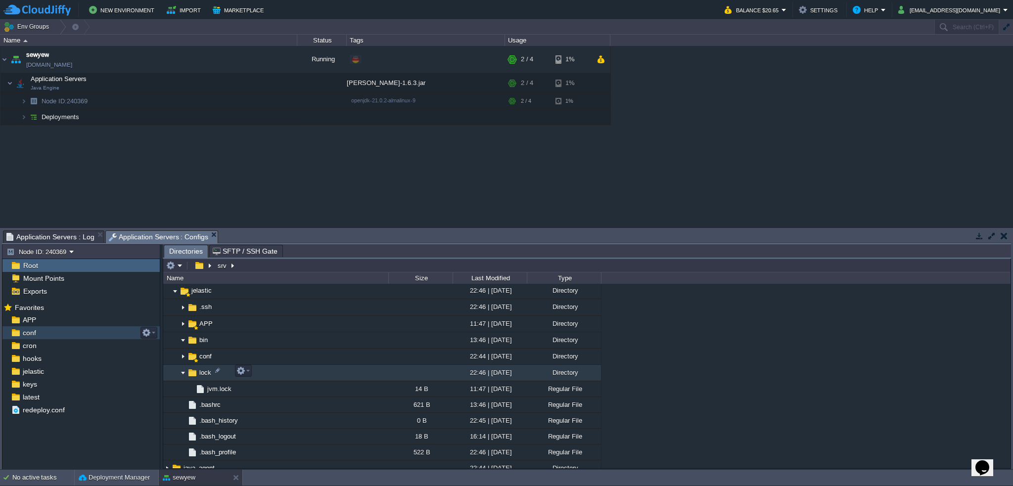
click at [181, 371] on img at bounding box center [183, 372] width 8 height 15
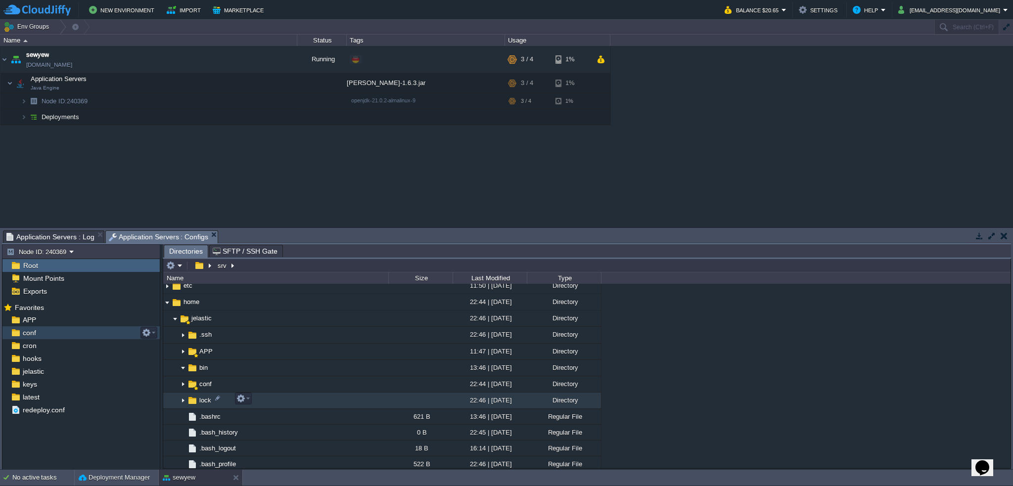
scroll to position [49, 0]
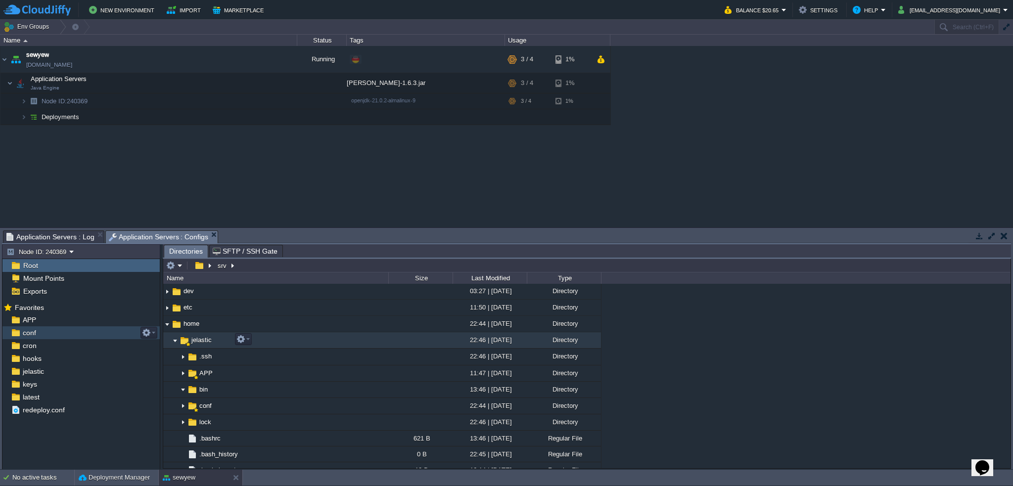
click at [175, 341] on img at bounding box center [175, 340] width 8 height 15
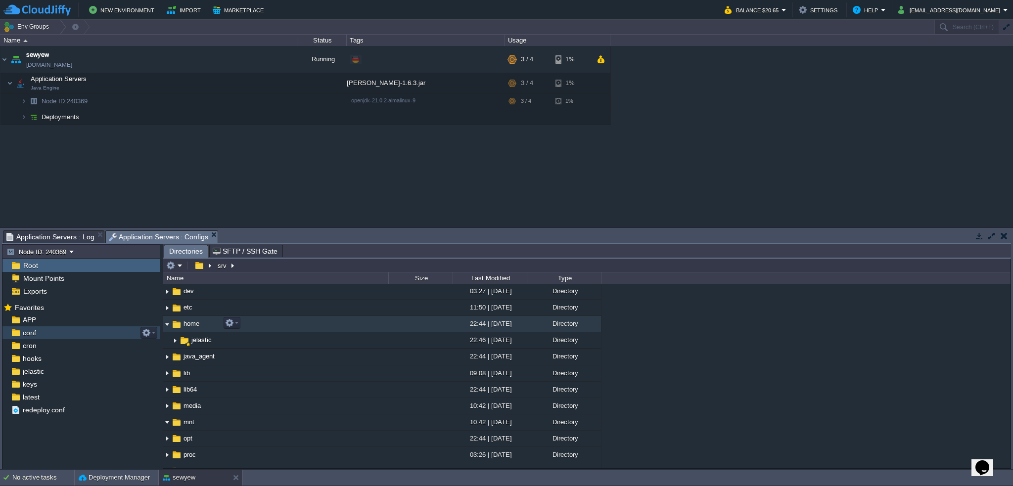
click at [167, 326] on img at bounding box center [167, 323] width 8 height 15
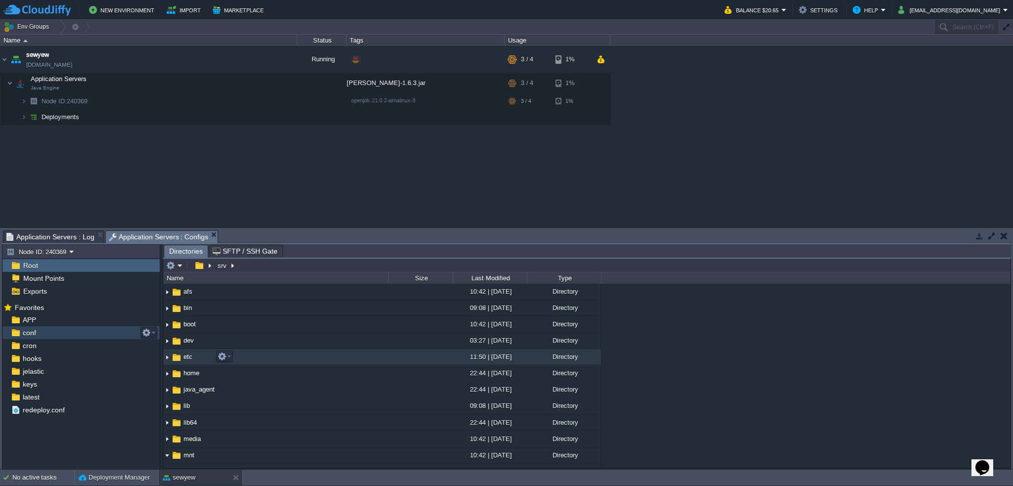
scroll to position [0, 0]
click at [22, 117] on img at bounding box center [24, 116] width 6 height 15
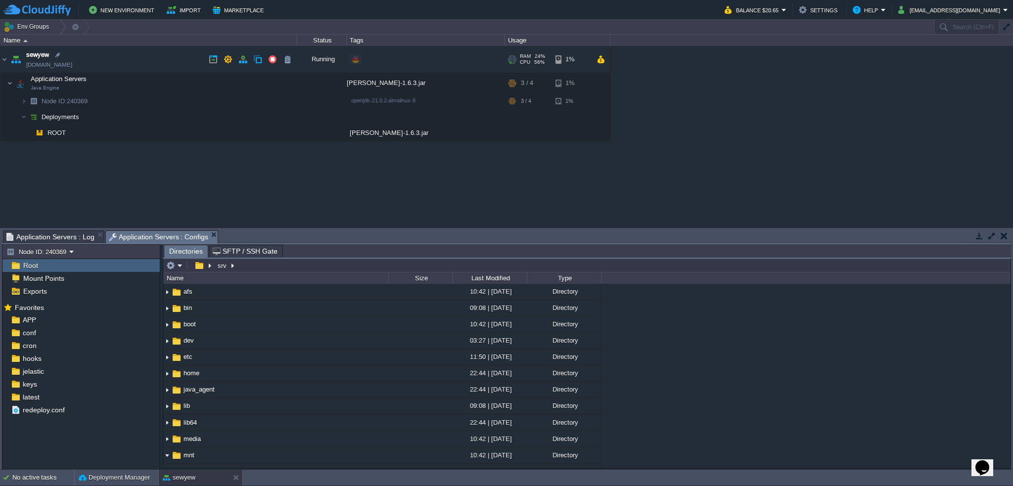
drag, startPoint x: 107, startPoint y: 64, endPoint x: 98, endPoint y: 63, distance: 9.0
click at [98, 63] on td "sewyew sewyew.de-fra1.cloudjiffy.net" at bounding box center [148, 59] width 297 height 27
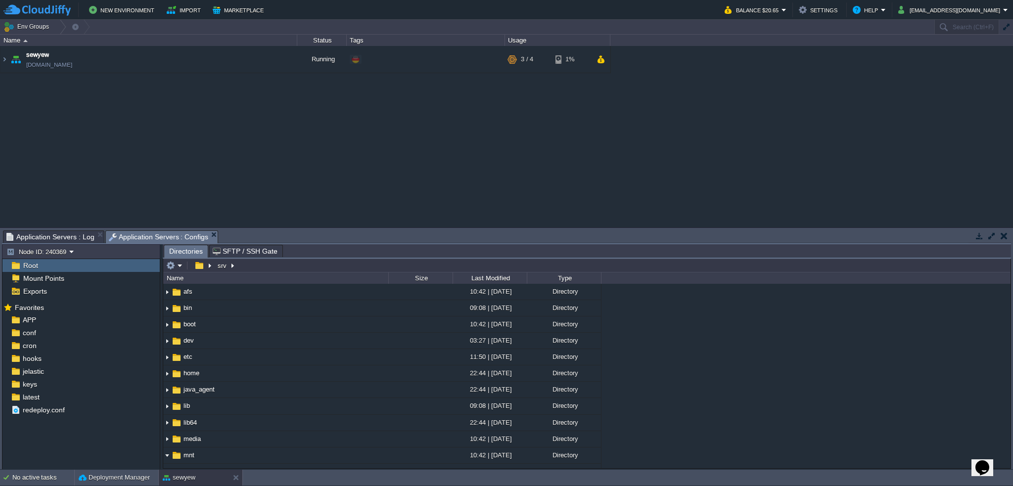
click at [54, 239] on span "Application Servers : Log" at bounding box center [50, 237] width 88 height 12
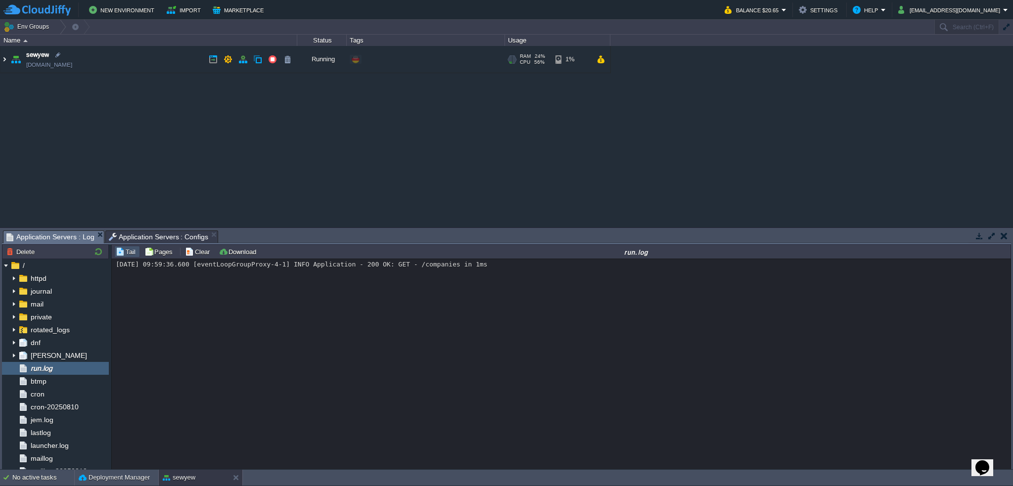
click at [5, 60] on img at bounding box center [4, 59] width 8 height 27
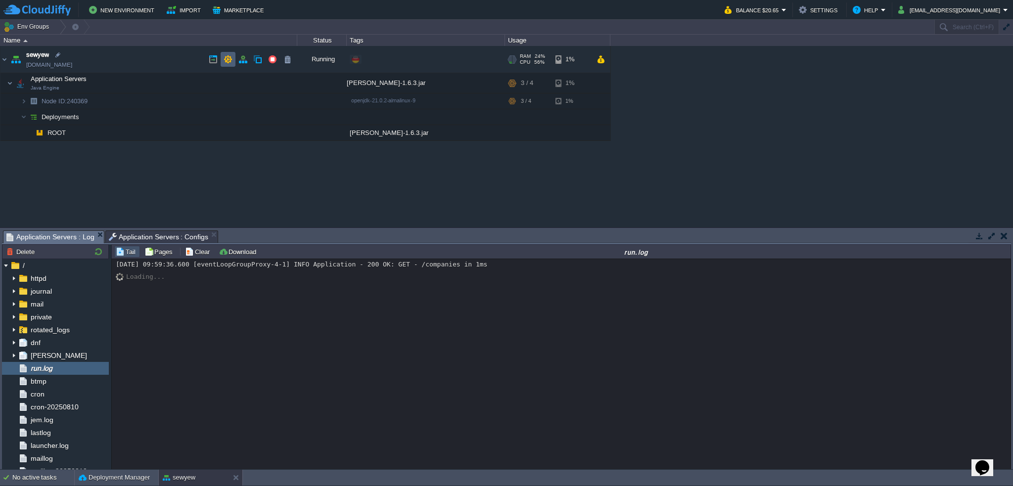
click at [223, 58] on button "button" at bounding box center [227, 59] width 9 height 9
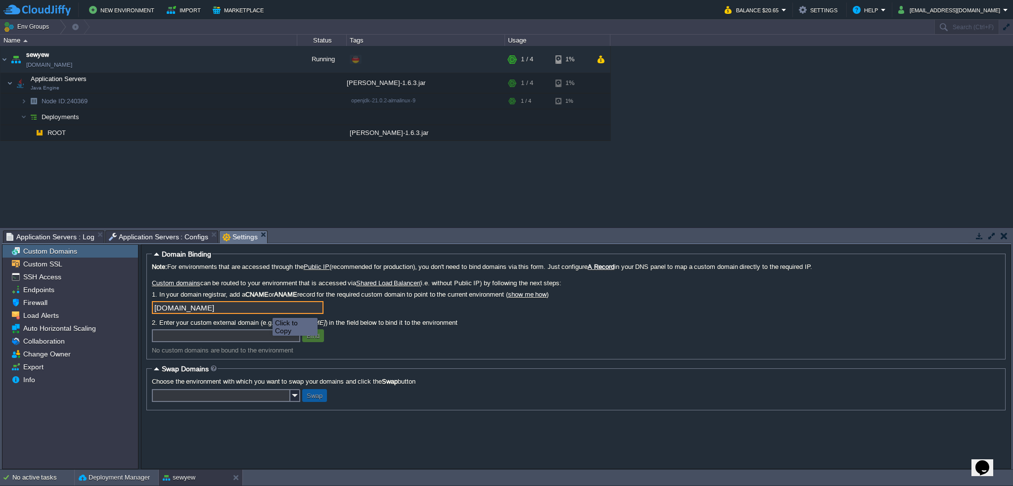
click at [318, 308] on input "[DOMAIN_NAME]" at bounding box center [238, 307] width 172 height 13
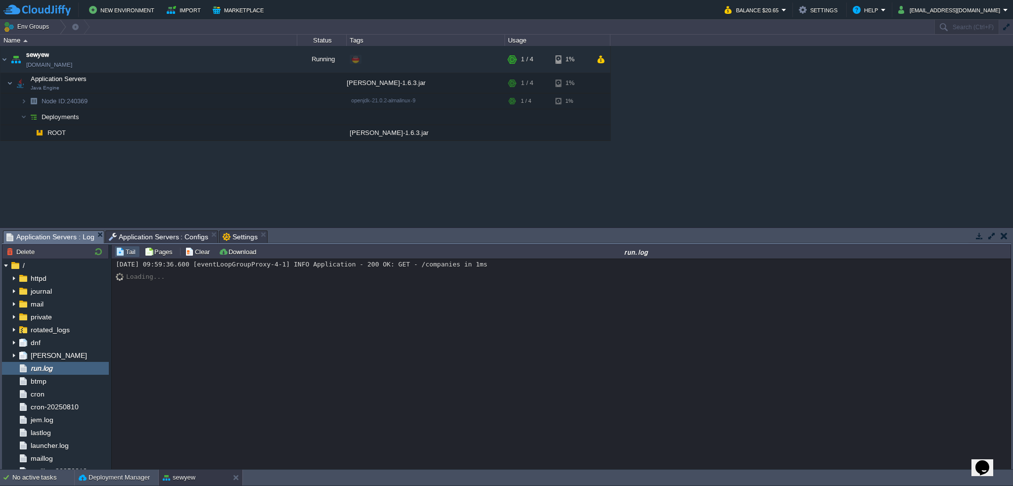
click at [57, 235] on span "Application Servers : Log" at bounding box center [50, 237] width 88 height 12
click at [193, 253] on button "Clear" at bounding box center [199, 251] width 28 height 9
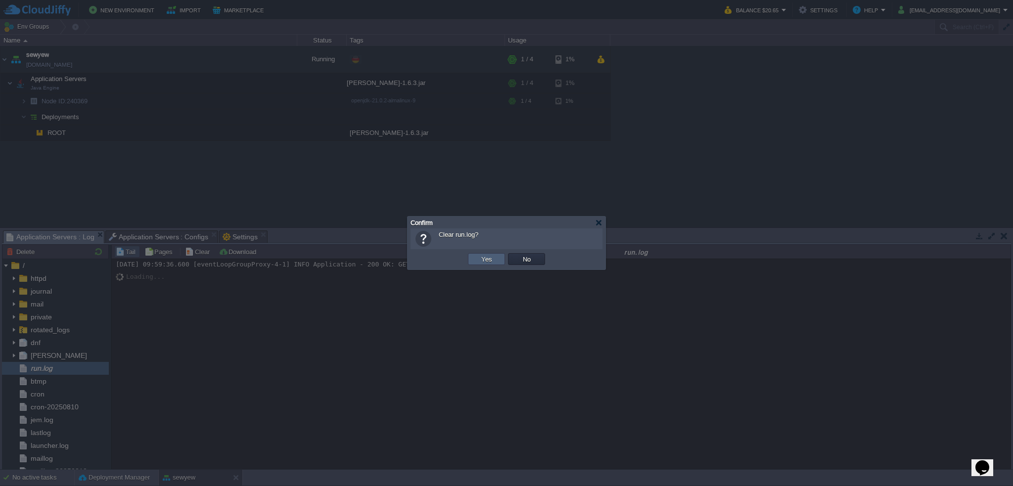
click at [482, 260] on button "Yes" at bounding box center [486, 259] width 17 height 9
